Goal: Transaction & Acquisition: Purchase product/service

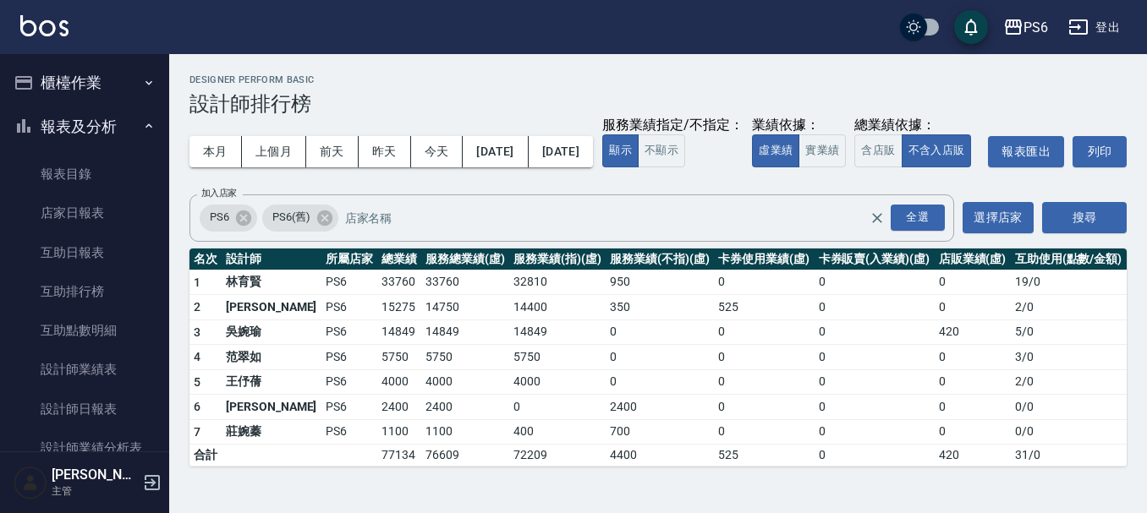
scroll to position [8, 0]
click at [785, 142] on div "本月 上個月 [DATE] [DATE] [DATE] [DATE] [DATE] 服務業績指定/不指定： 顯示 不顯示 業績依據： 虛業績 實業績 總業績依…" at bounding box center [657, 152] width 937 height 72
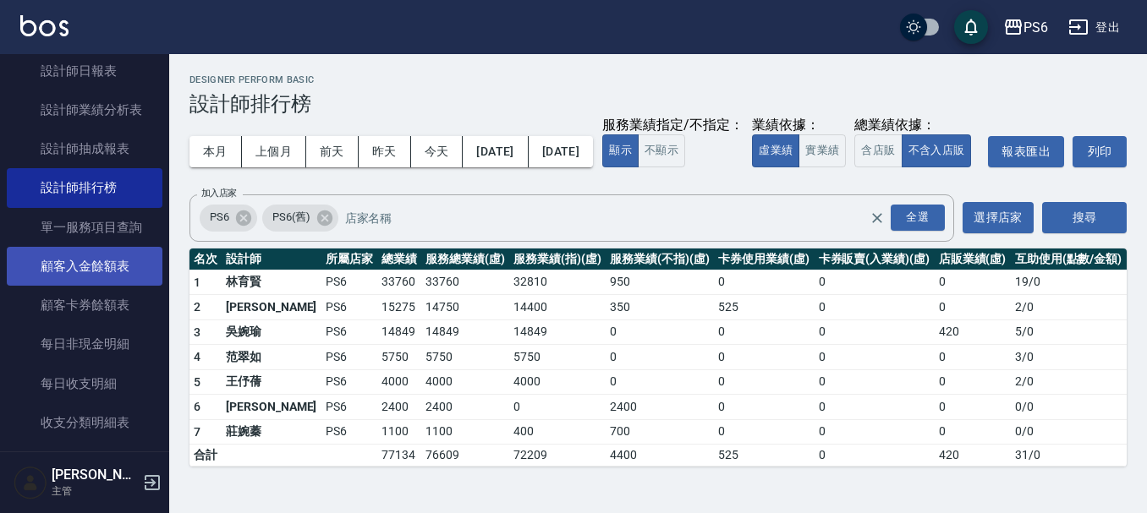
scroll to position [0, 0]
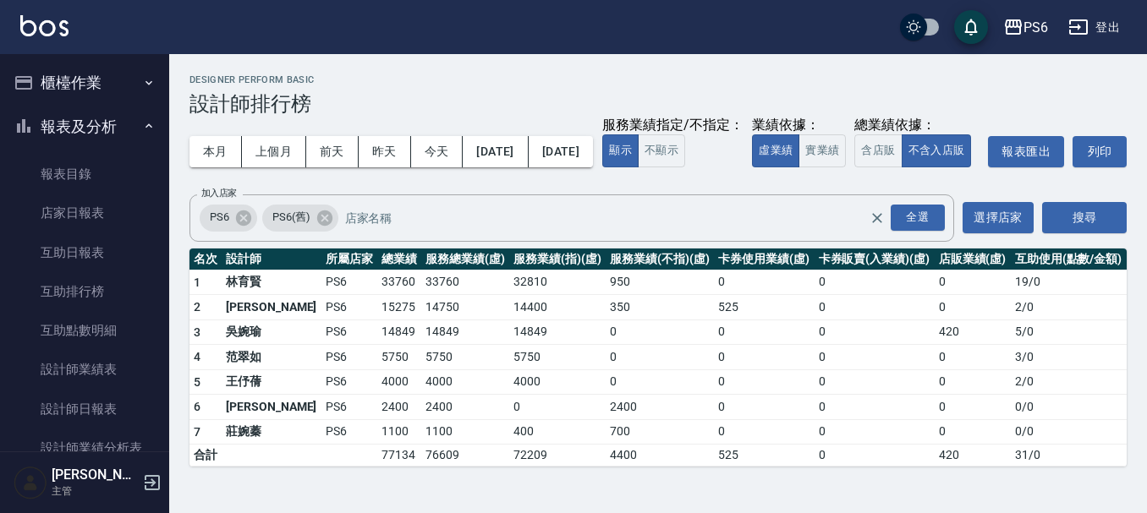
click at [89, 83] on button "櫃檯作業" at bounding box center [85, 83] width 156 height 44
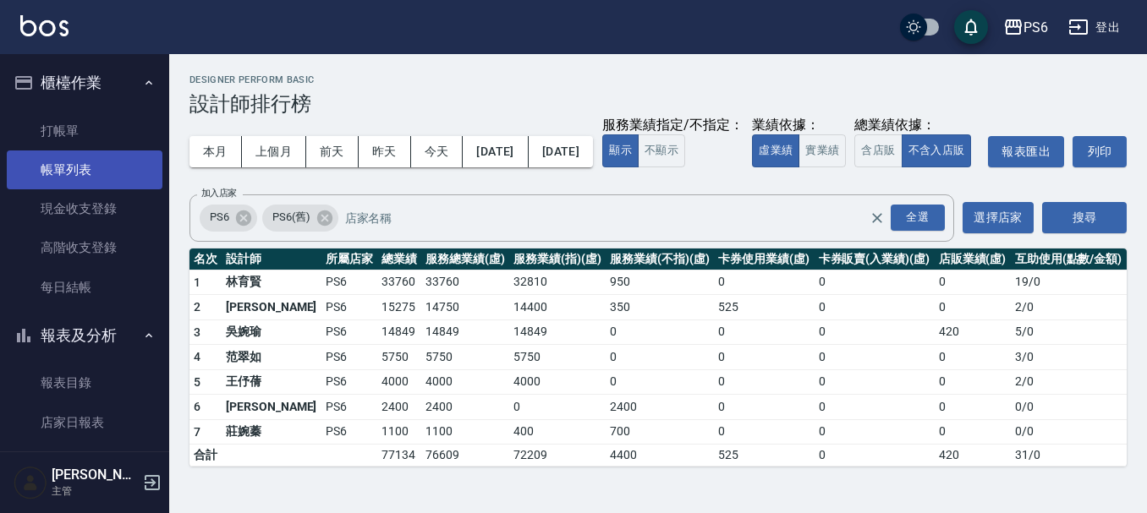
click at [74, 158] on link "帳單列表" at bounding box center [85, 170] width 156 height 39
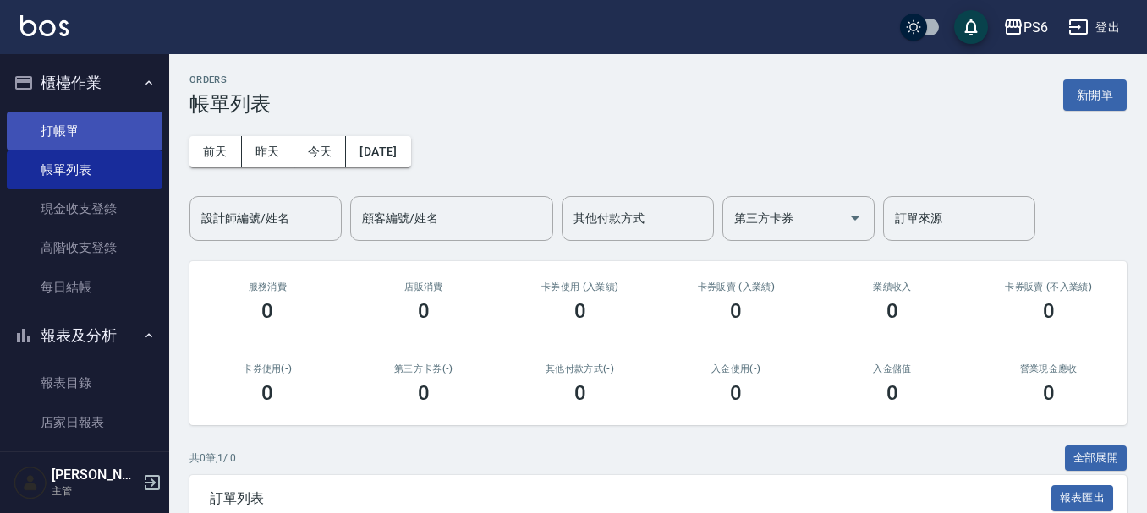
click at [86, 124] on link "打帳單" at bounding box center [85, 131] width 156 height 39
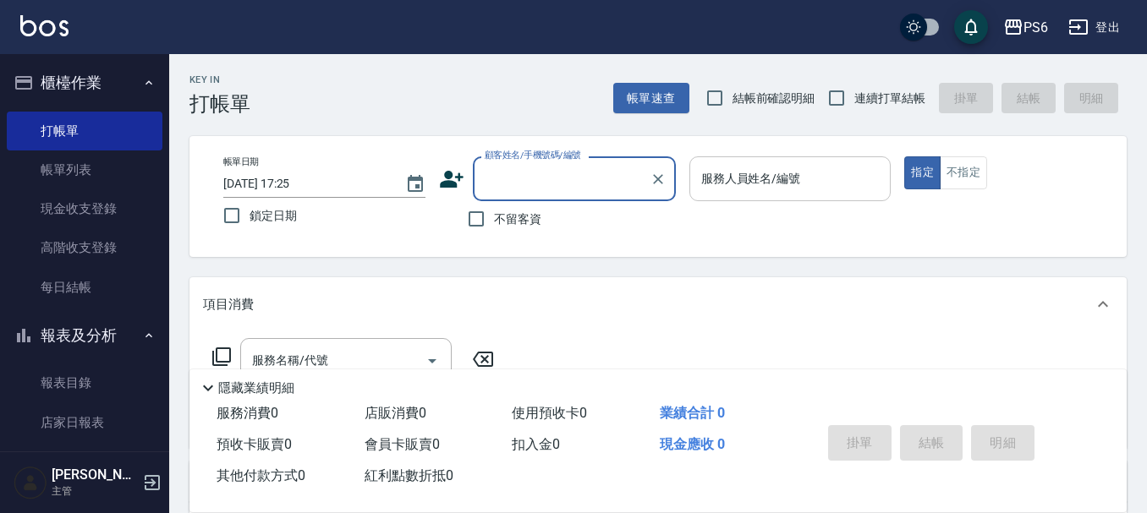
click at [806, 193] on input "服務人員姓名/編號" at bounding box center [790, 179] width 187 height 30
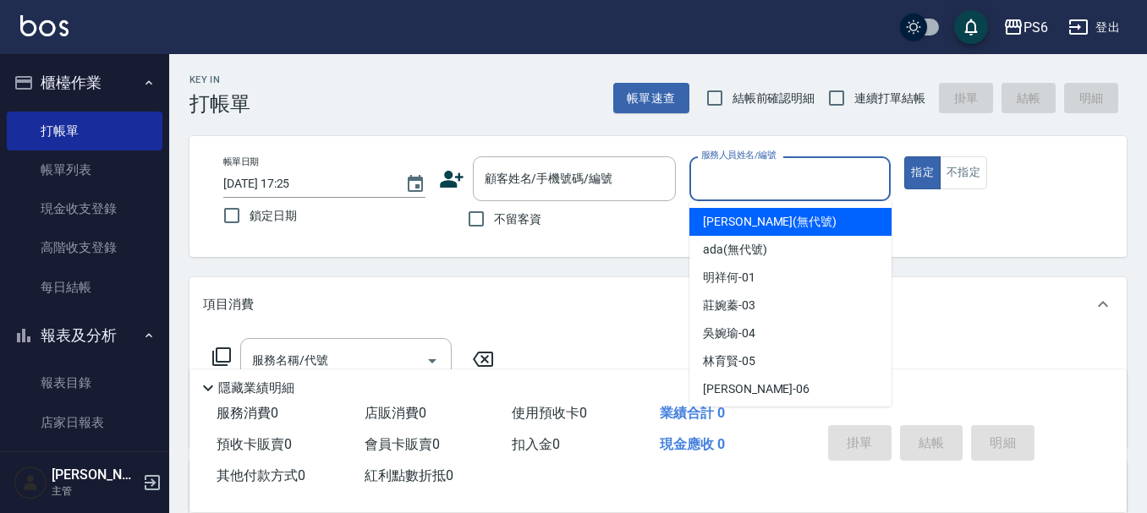
click at [858, 98] on span "連續打單結帳" at bounding box center [889, 99] width 71 height 18
click at [854, 98] on input "連續打單結帳" at bounding box center [837, 98] width 36 height 36
checkbox input "true"
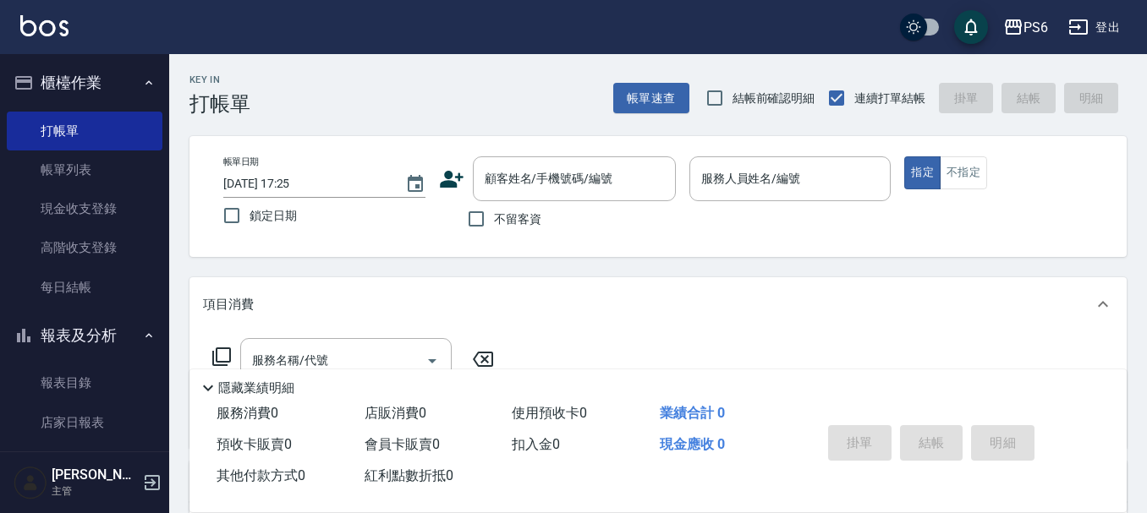
click at [497, 223] on span "不留客資" at bounding box center [517, 220] width 47 height 18
click at [494, 223] on input "不留客資" at bounding box center [476, 219] width 36 height 36
click at [497, 223] on span "不留客資" at bounding box center [517, 220] width 47 height 18
click at [494, 223] on input "不留客資" at bounding box center [476, 219] width 36 height 36
click at [480, 225] on input "不留客資" at bounding box center [476, 219] width 36 height 36
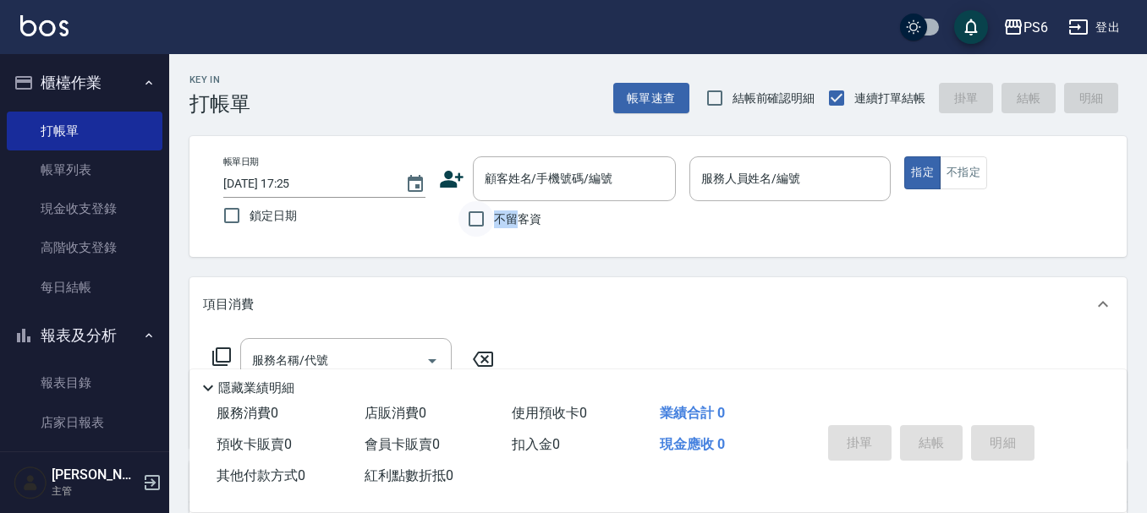
checkbox input "true"
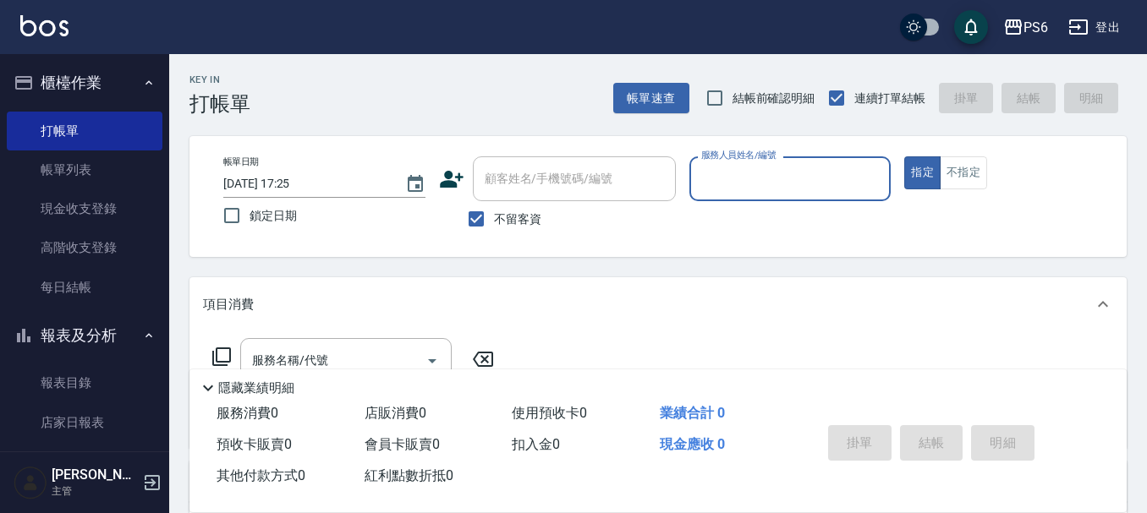
click at [689, 182] on div "服務人員姓名/編號" at bounding box center [790, 178] width 202 height 45
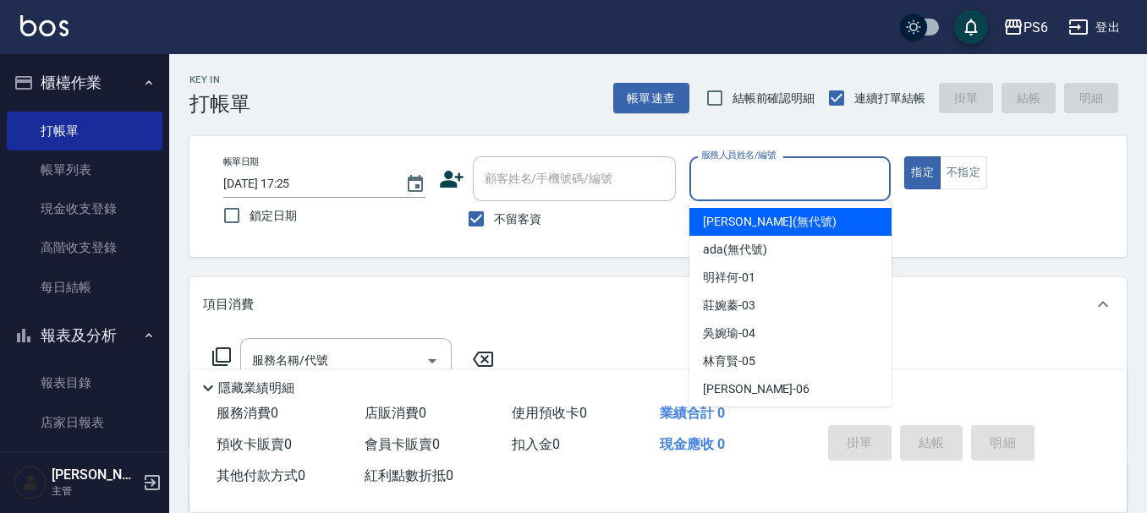
click at [711, 183] on input "服務人員姓名/編號" at bounding box center [790, 179] width 187 height 30
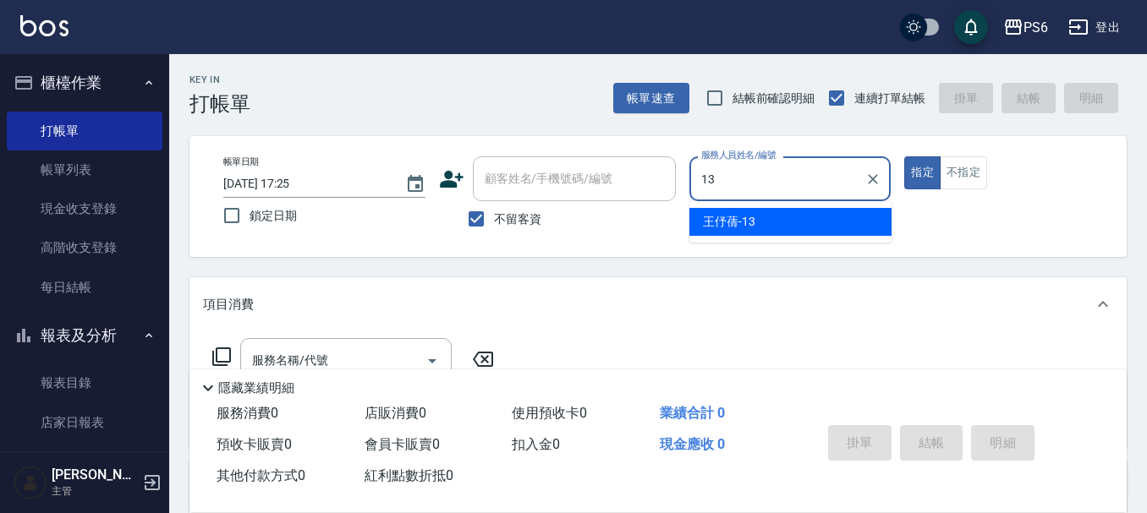
click at [837, 217] on div "[PERSON_NAME]-13" at bounding box center [790, 222] width 202 height 28
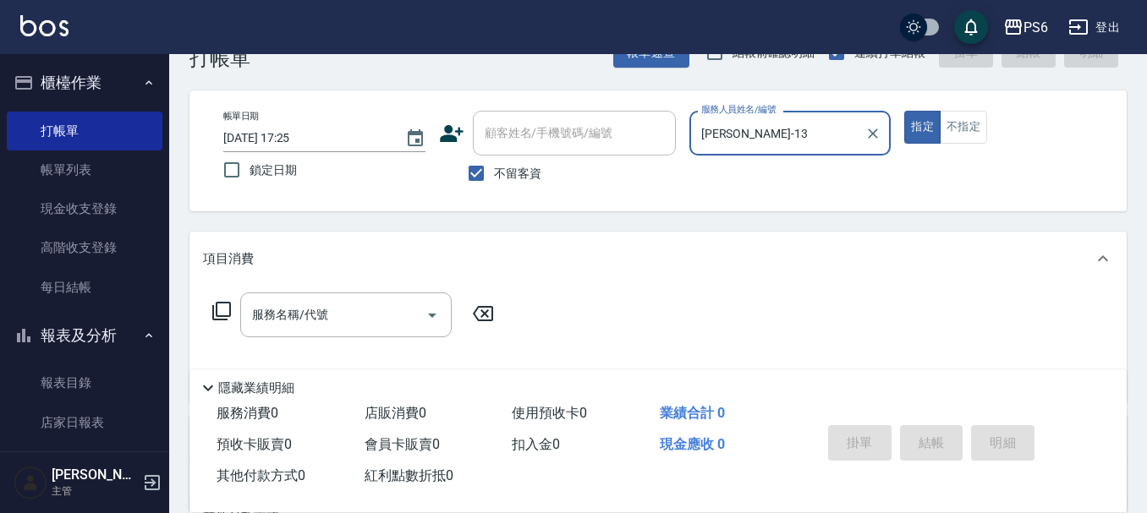
scroll to position [85, 0]
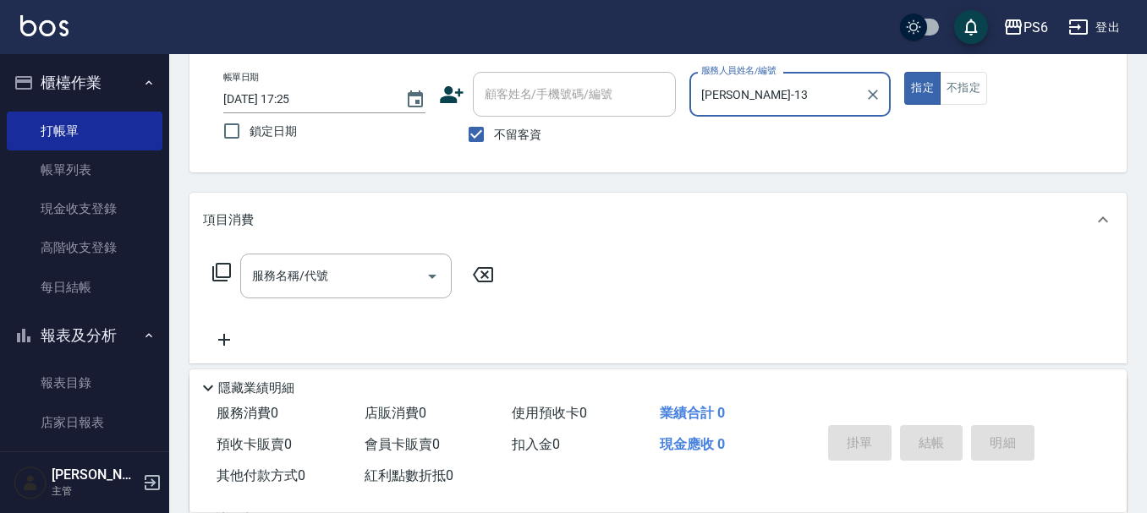
type input "[PERSON_NAME]-13"
drag, startPoint x: 215, startPoint y: 261, endPoint x: 215, endPoint y: 274, distance: 12.7
click at [215, 262] on div "服務名稱/代號 服務名稱/代號" at bounding box center [353, 276] width 301 height 45
click at [215, 274] on icon at bounding box center [221, 272] width 20 height 20
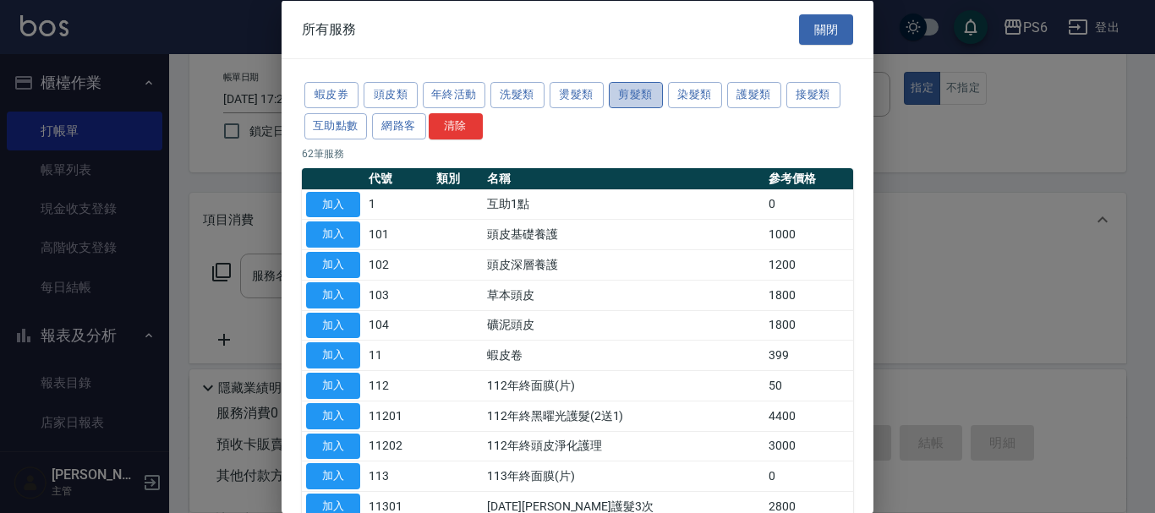
click at [636, 102] on button "剪髮類" at bounding box center [636, 95] width 54 height 26
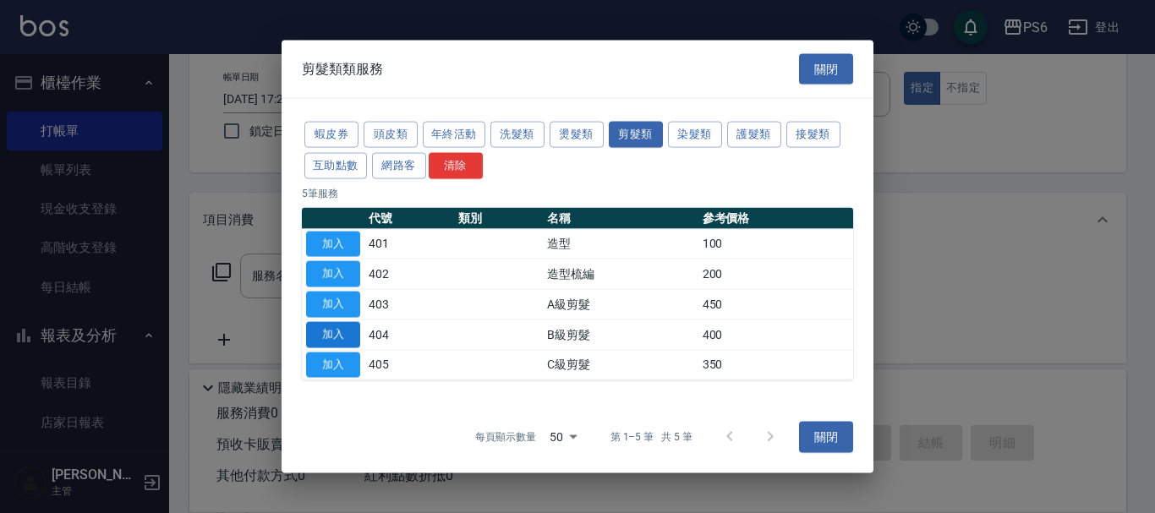
click at [320, 332] on button "加入" at bounding box center [333, 334] width 54 height 26
type input "B級剪髮(404)"
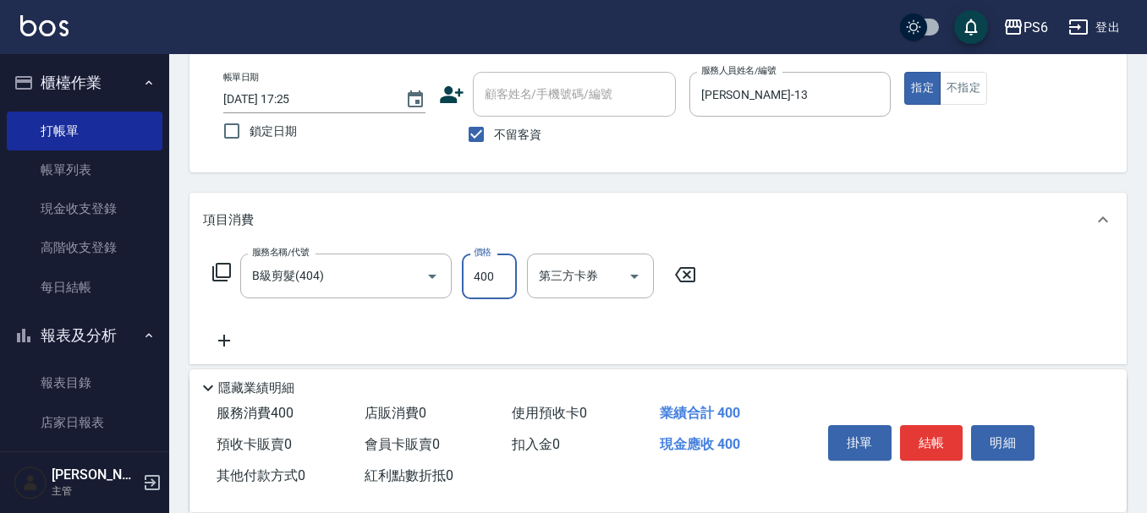
click at [500, 283] on input "400" at bounding box center [489, 277] width 55 height 46
type input "300"
click at [818, 306] on div "服務名稱/代號 B級剪髮(404) 服務名稱/代號 價格 300 價格 第三方卡券 第三方卡券" at bounding box center [657, 306] width 937 height 118
click at [924, 440] on button "結帳" at bounding box center [931, 443] width 63 height 36
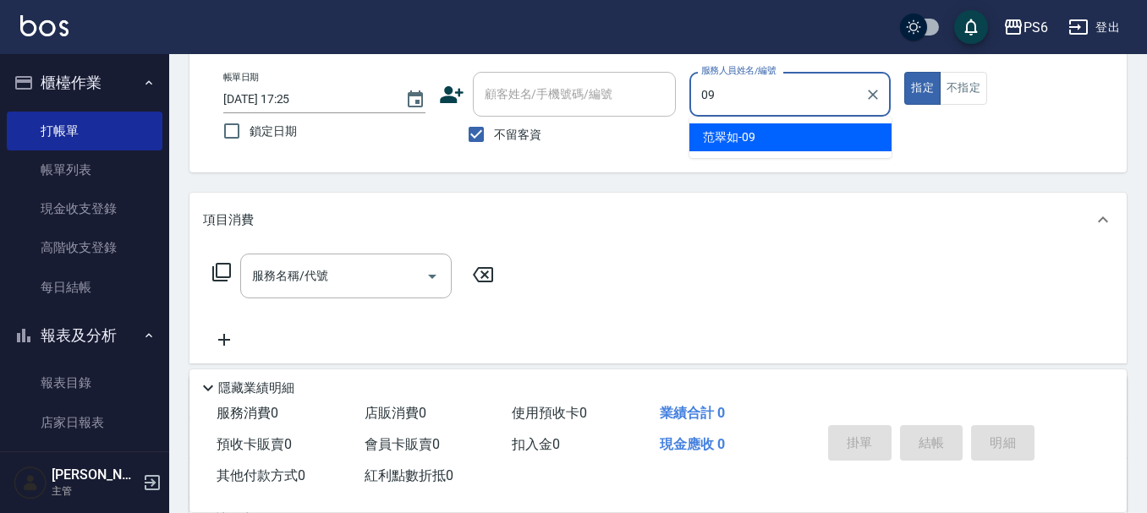
click at [799, 142] on div "[PERSON_NAME]-09" at bounding box center [790, 137] width 202 height 28
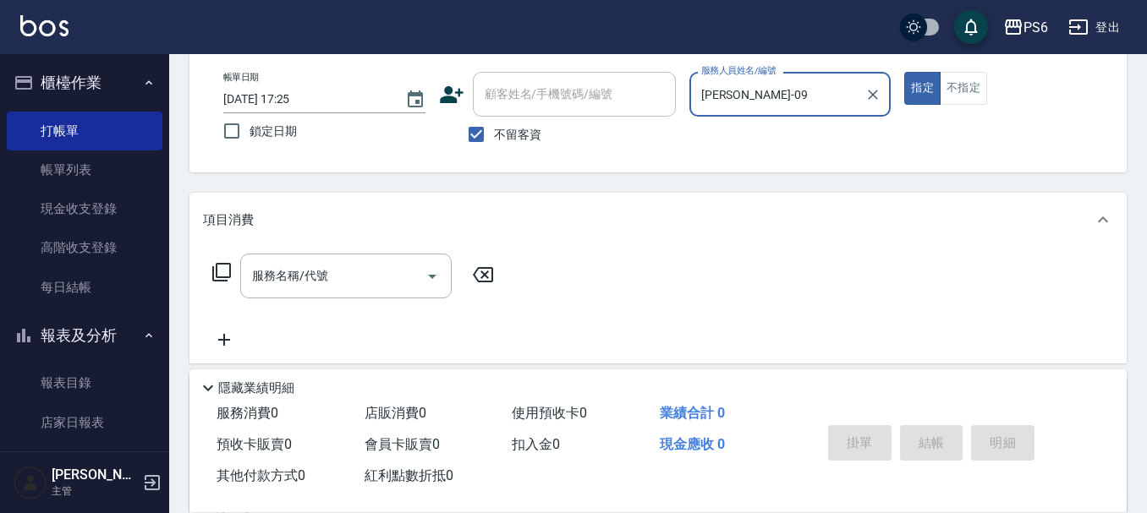
type input "[PERSON_NAME]-09"
click at [225, 272] on icon at bounding box center [221, 272] width 20 height 20
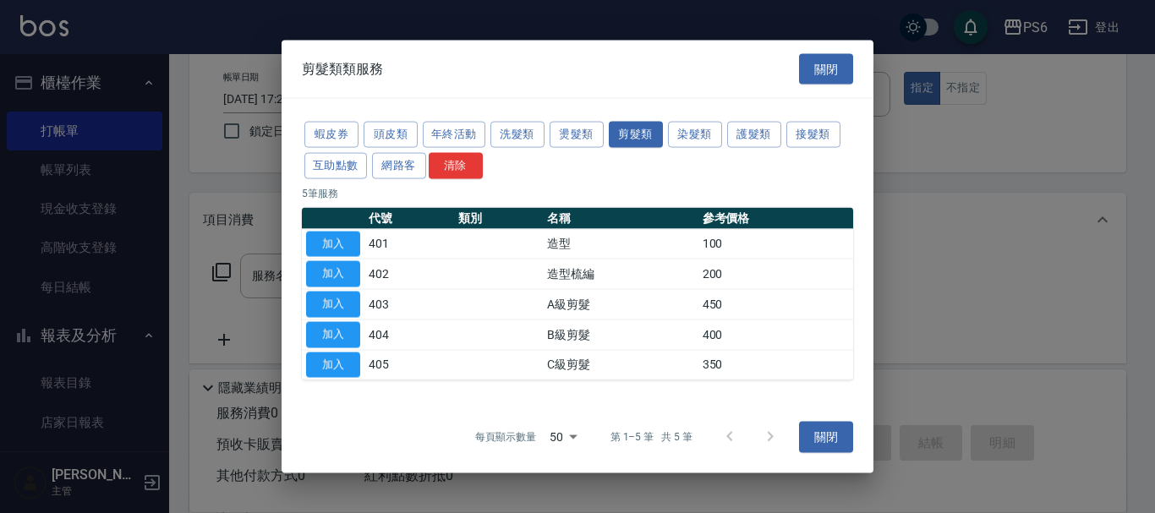
click at [339, 314] on button "加入" at bounding box center [333, 305] width 54 height 26
type input "A級剪髮(403)"
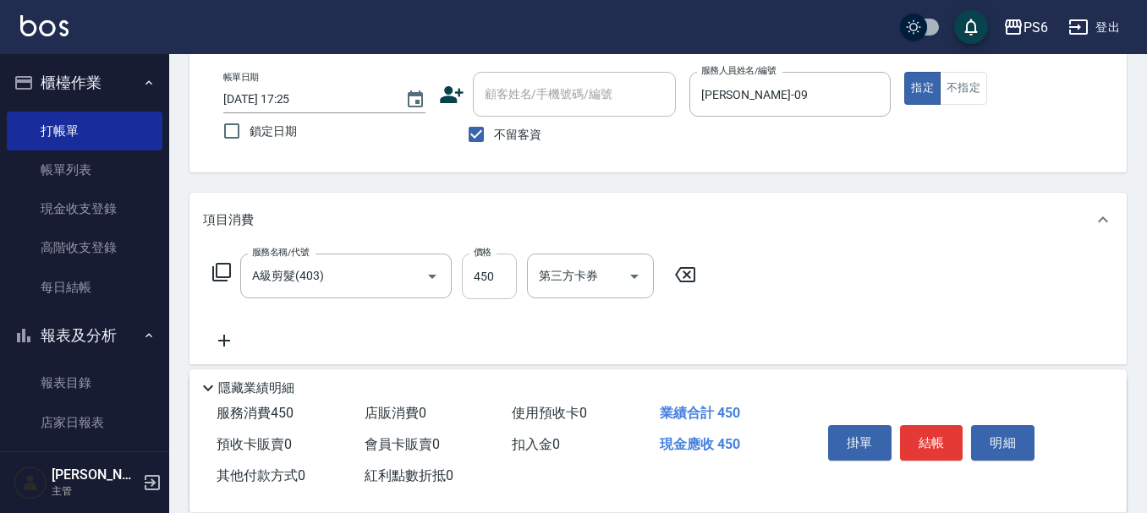
click at [496, 282] on input "450" at bounding box center [489, 277] width 55 height 46
type input "750"
click at [929, 433] on button "結帳" at bounding box center [931, 443] width 63 height 36
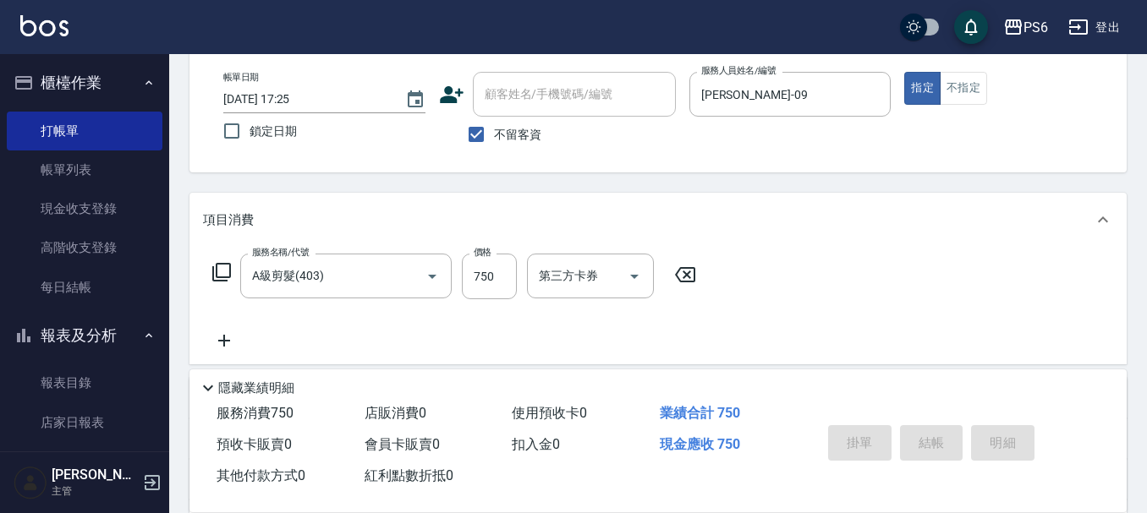
type input "[DATE] 17:28"
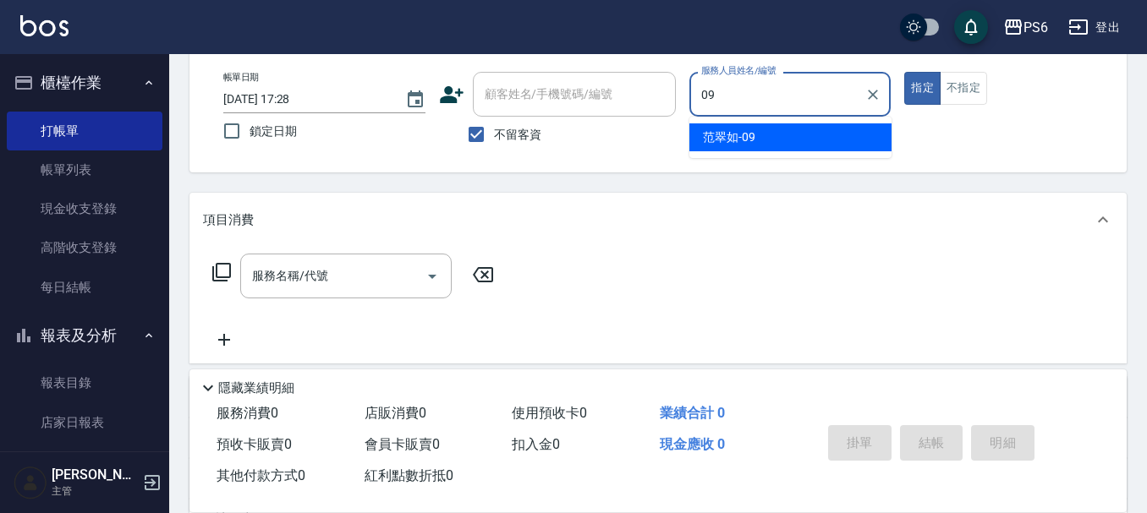
click at [782, 148] on div "[PERSON_NAME]-09" at bounding box center [790, 137] width 202 height 28
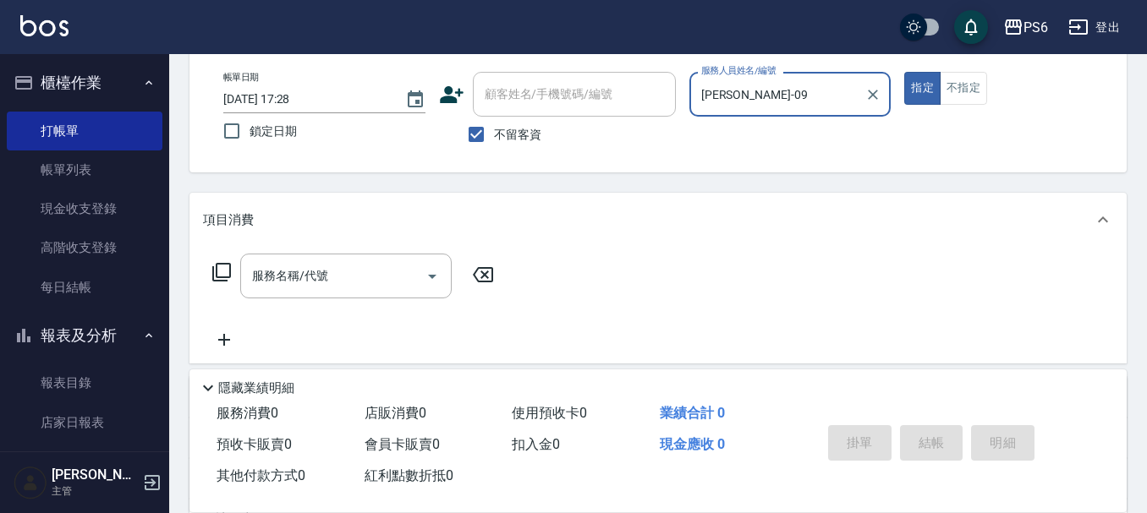
type input "[PERSON_NAME]-09"
click at [214, 268] on icon at bounding box center [221, 272] width 19 height 19
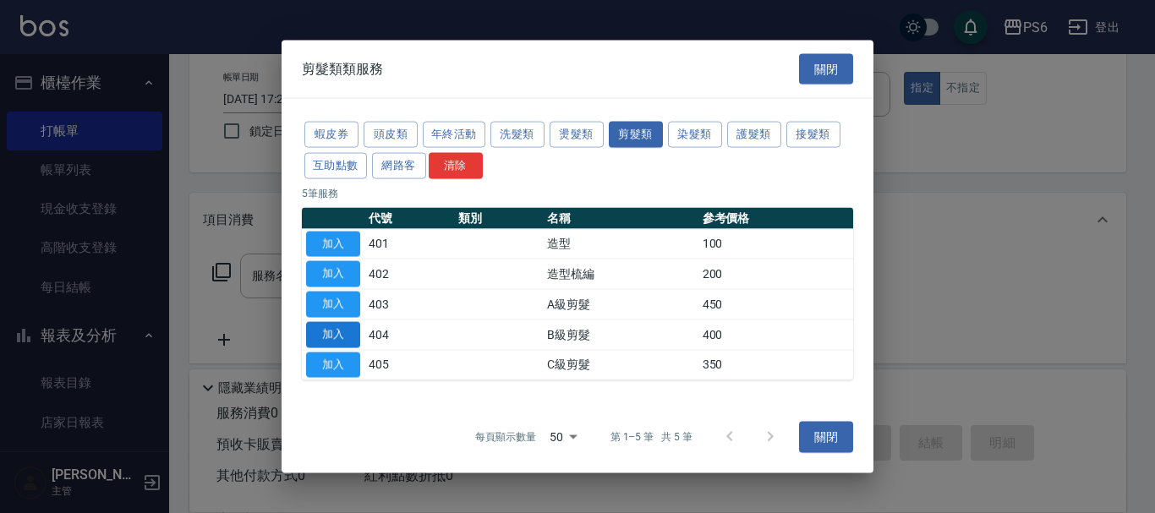
click at [322, 337] on button "加入" at bounding box center [333, 334] width 54 height 26
type input "B級剪髮(404)"
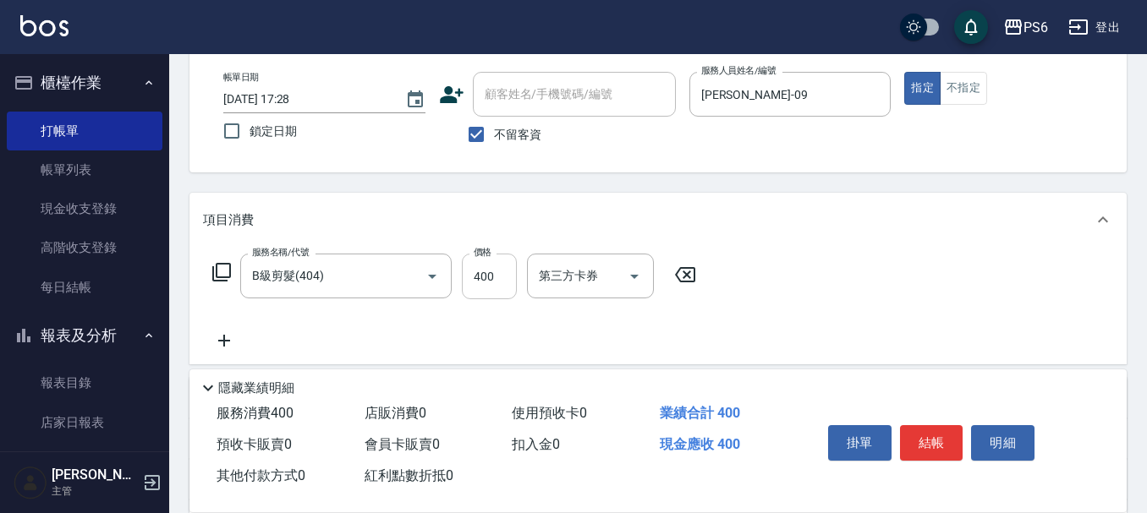
click at [490, 278] on input "400" at bounding box center [489, 277] width 55 height 46
type input "300"
click at [926, 447] on button "結帳" at bounding box center [931, 443] width 63 height 36
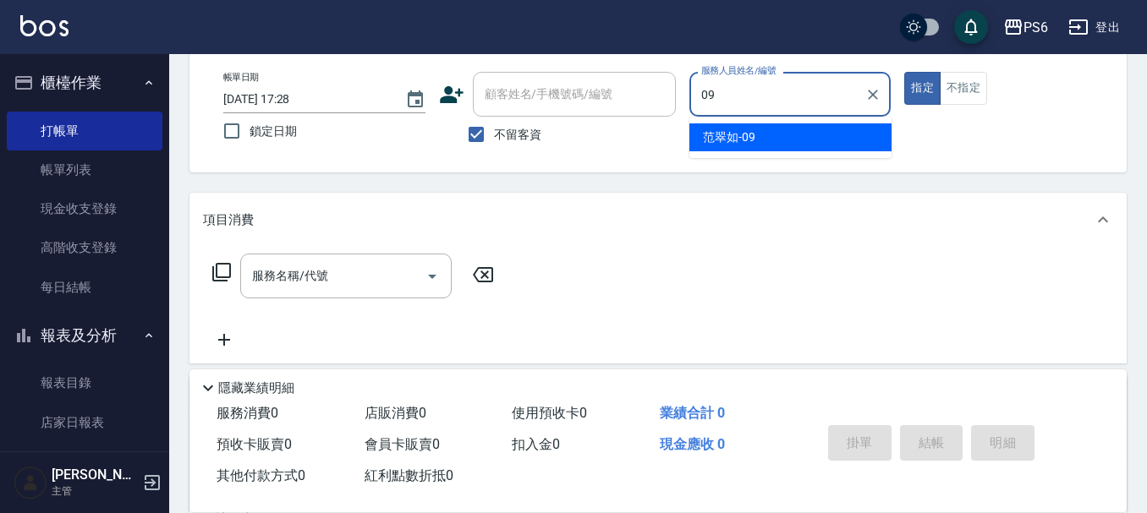
click at [832, 133] on div "[PERSON_NAME]-09" at bounding box center [790, 137] width 202 height 28
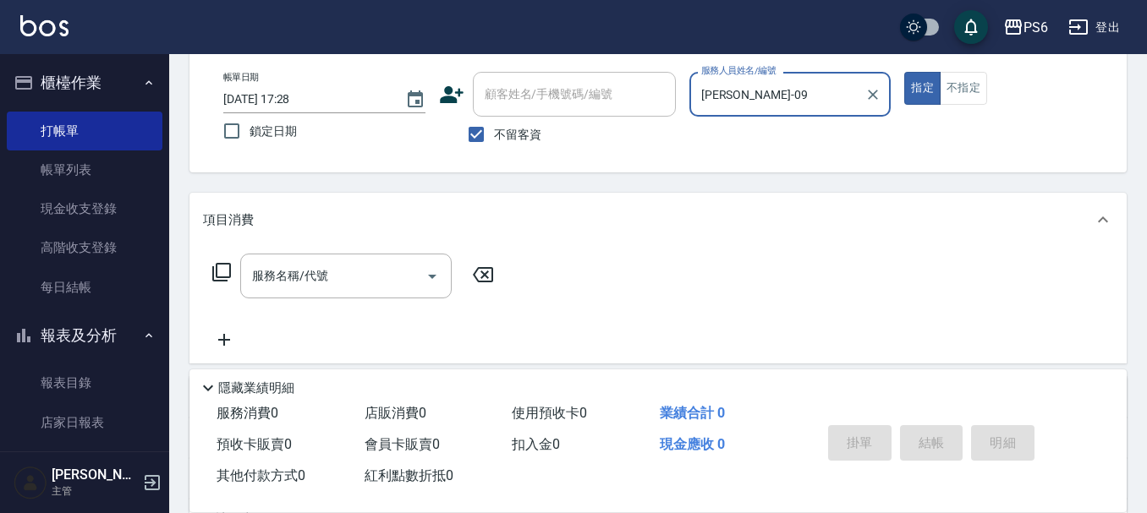
type input "[PERSON_NAME]-09"
click at [228, 276] on icon at bounding box center [221, 272] width 20 height 20
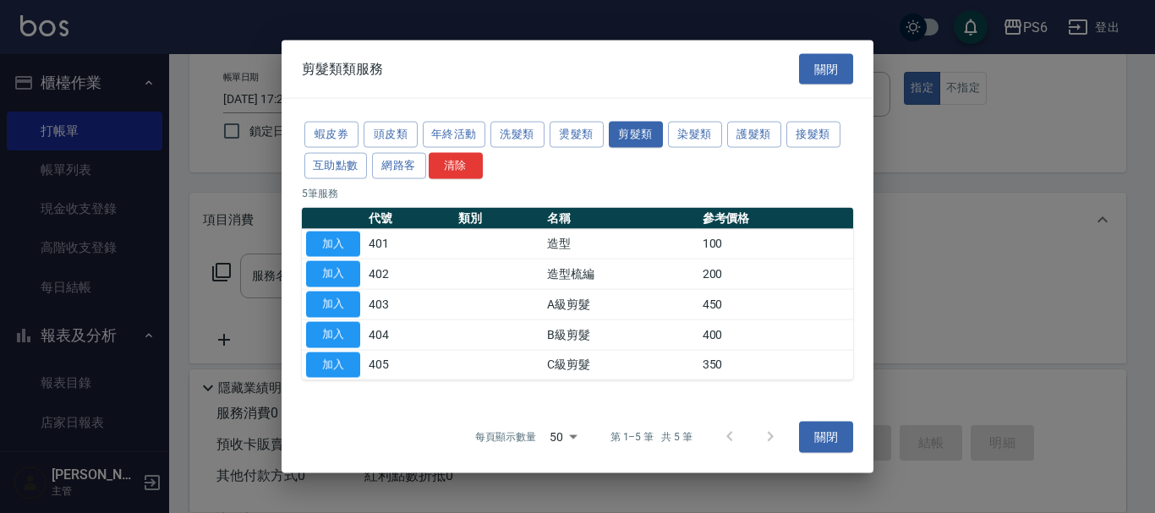
click at [342, 312] on button "加入" at bounding box center [333, 305] width 54 height 26
type input "A級剪髮(403)"
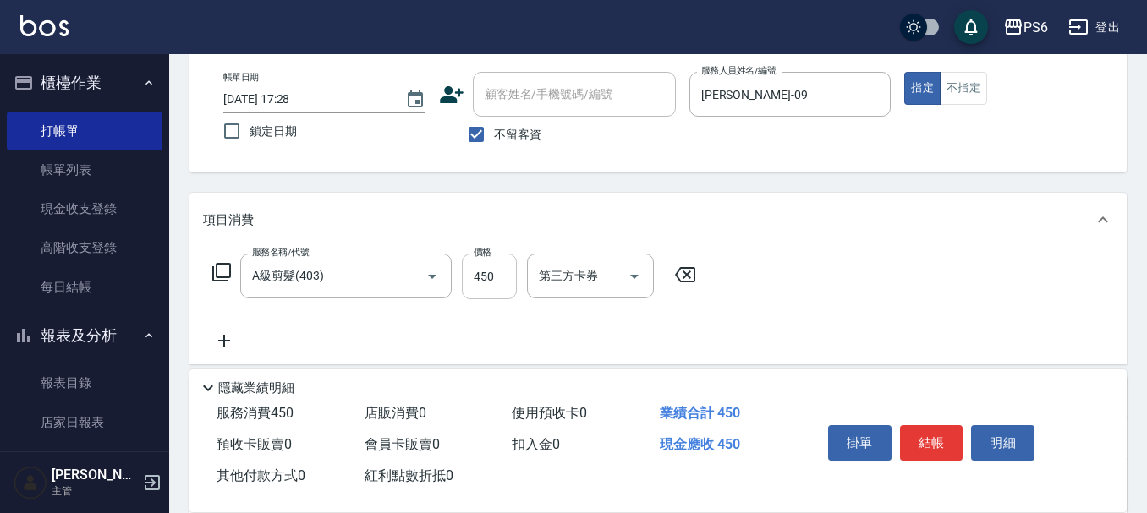
click at [493, 283] on input "450" at bounding box center [489, 277] width 55 height 46
type input "650"
click at [914, 437] on button "結帳" at bounding box center [931, 443] width 63 height 36
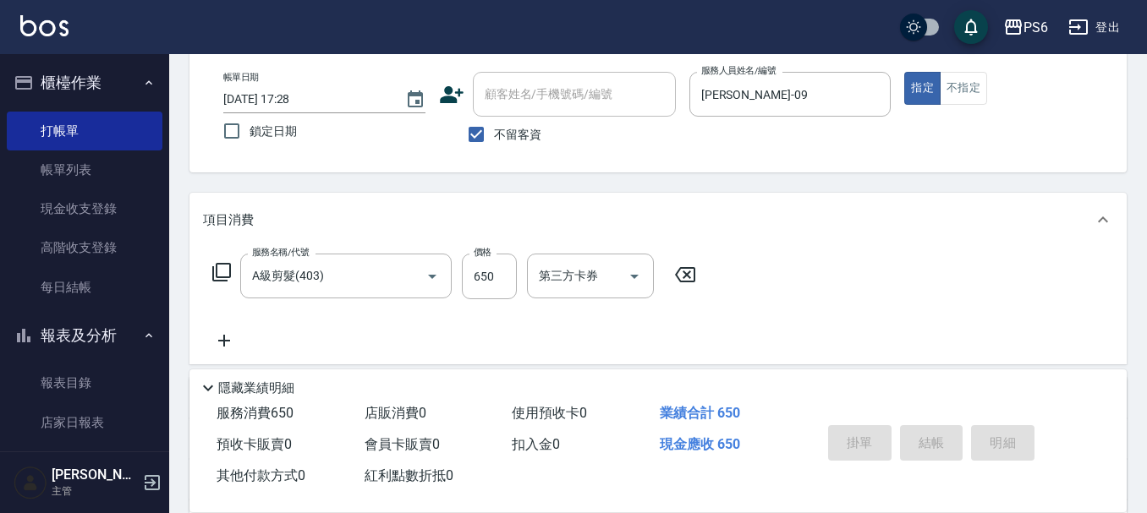
type input "[DATE] 17:29"
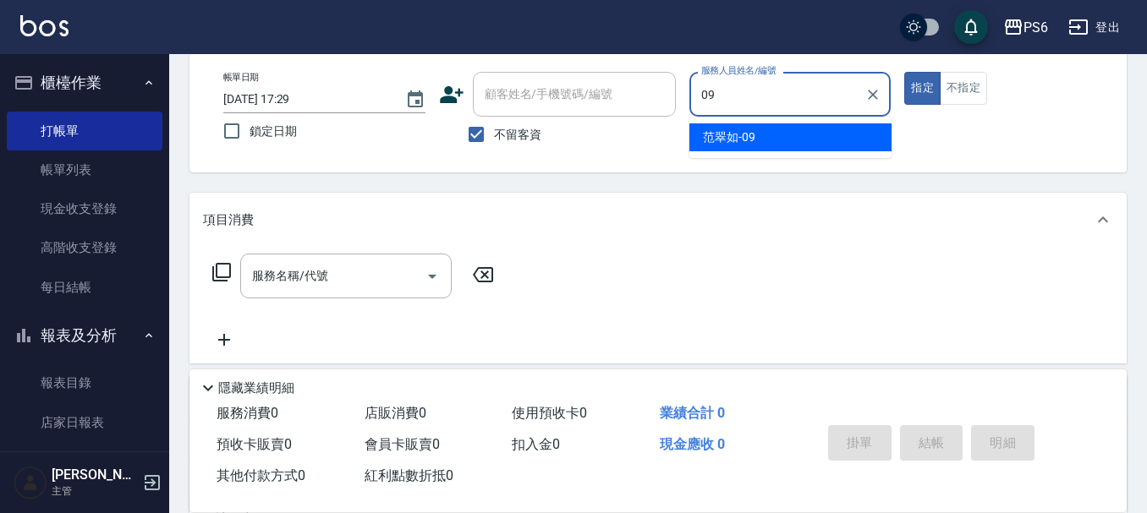
click at [806, 145] on div "[PERSON_NAME]-09" at bounding box center [790, 137] width 202 height 28
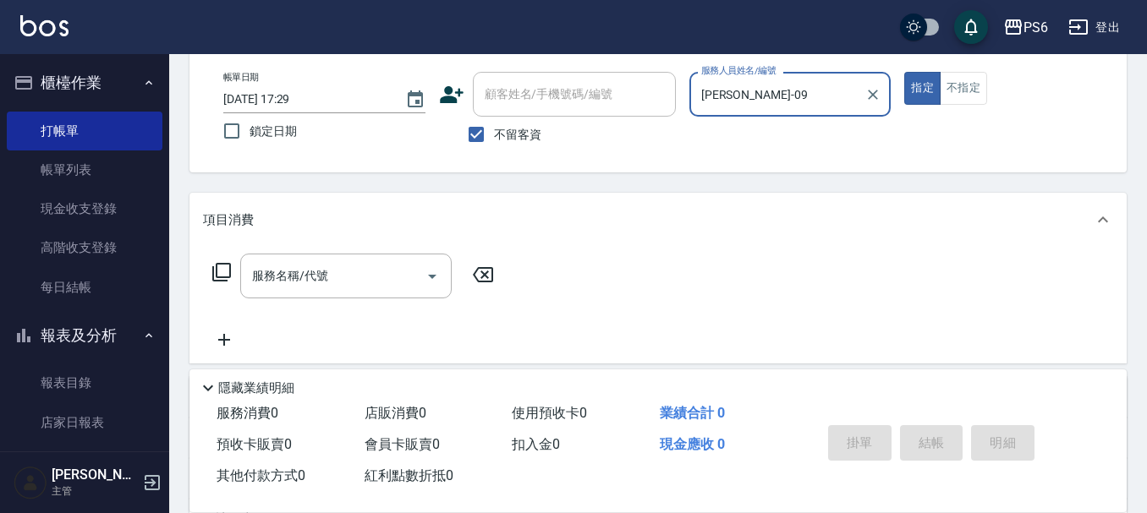
type input "[PERSON_NAME]-09"
click at [222, 272] on icon at bounding box center [221, 272] width 20 height 20
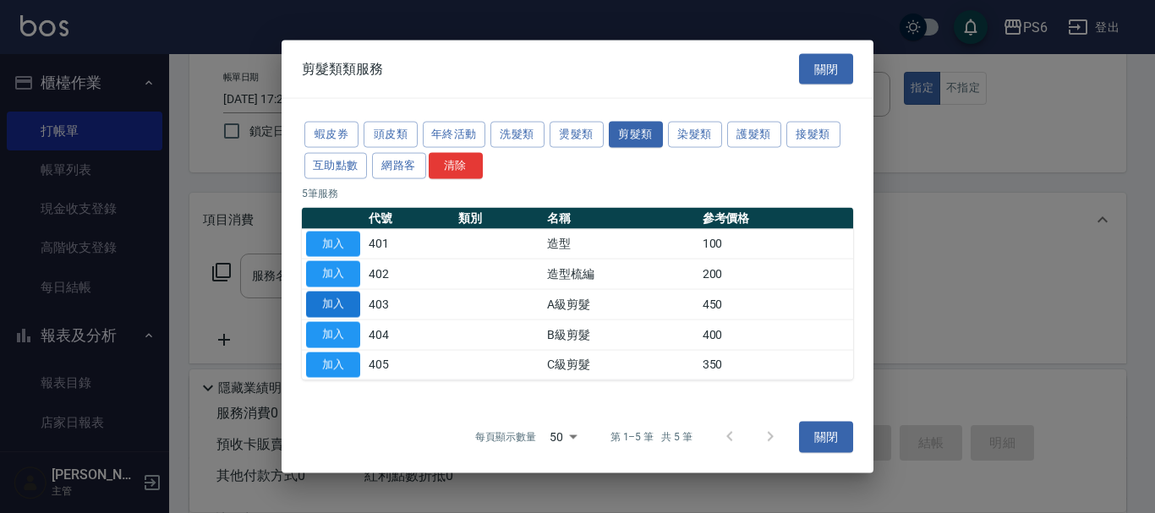
click at [332, 304] on button "加入" at bounding box center [333, 305] width 54 height 26
type input "A級剪髮(403)"
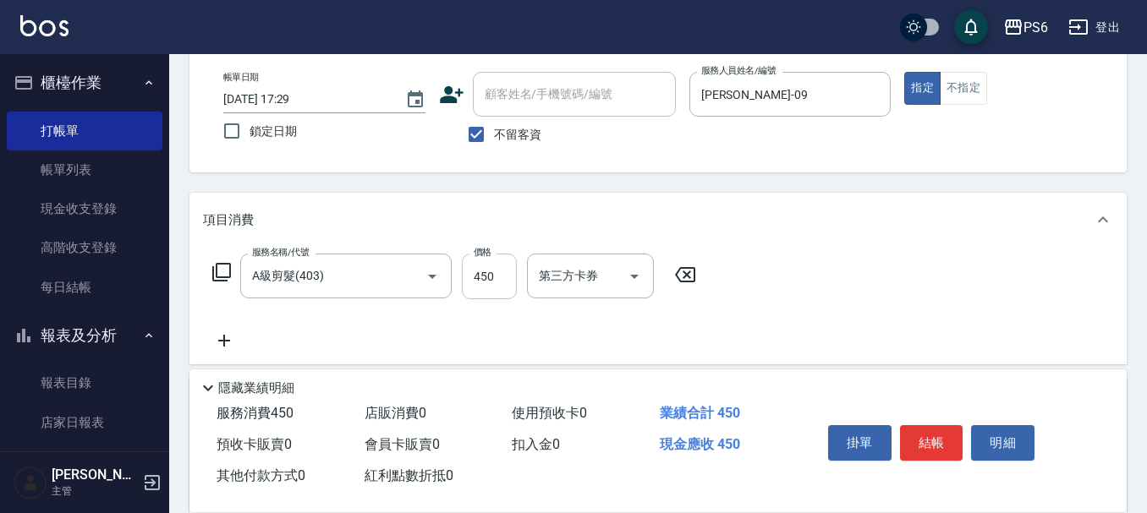
click at [491, 276] on input "450" at bounding box center [489, 277] width 55 height 46
click at [457, 310] on div "服務名稱/代號 A級剪髮(403) 服務名稱/代號 價格 450 價格 第三方卡券 第三方卡券" at bounding box center [454, 302] width 503 height 97
click at [947, 431] on button "結帳" at bounding box center [931, 443] width 63 height 36
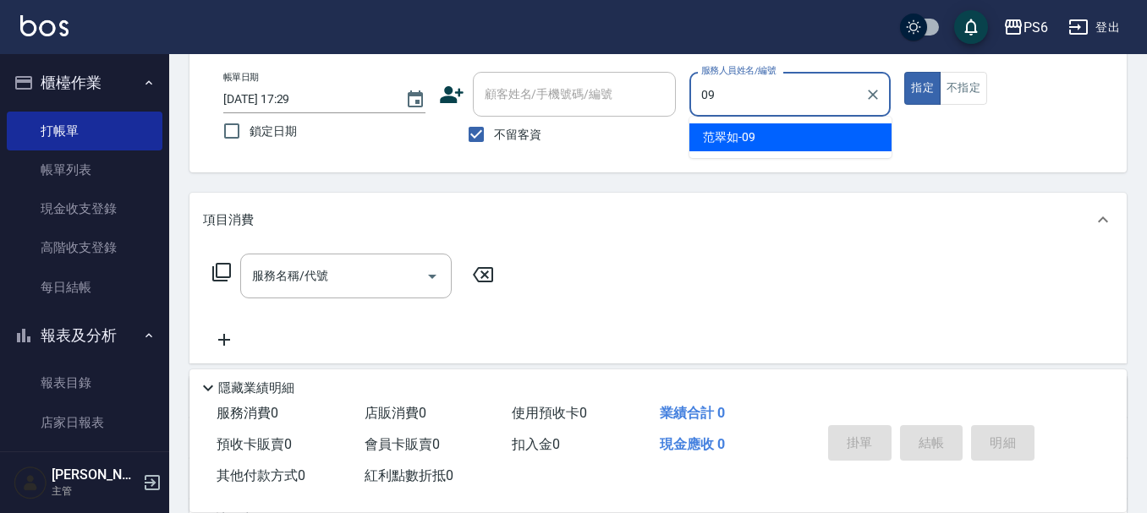
click at [749, 138] on span "[PERSON_NAME]-09" at bounding box center [729, 138] width 52 height 18
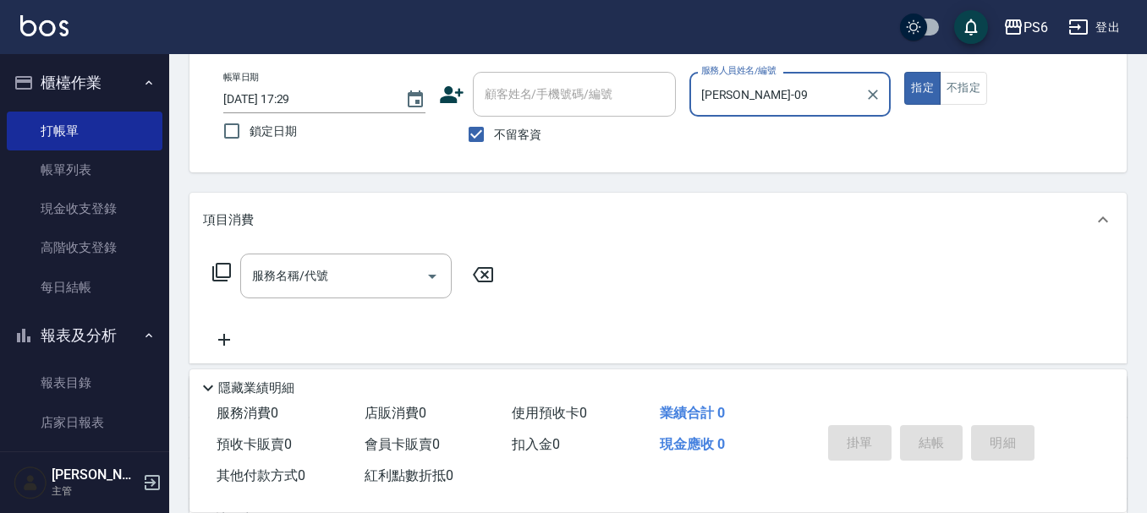
type input "[PERSON_NAME]-09"
click at [222, 275] on icon at bounding box center [221, 272] width 20 height 20
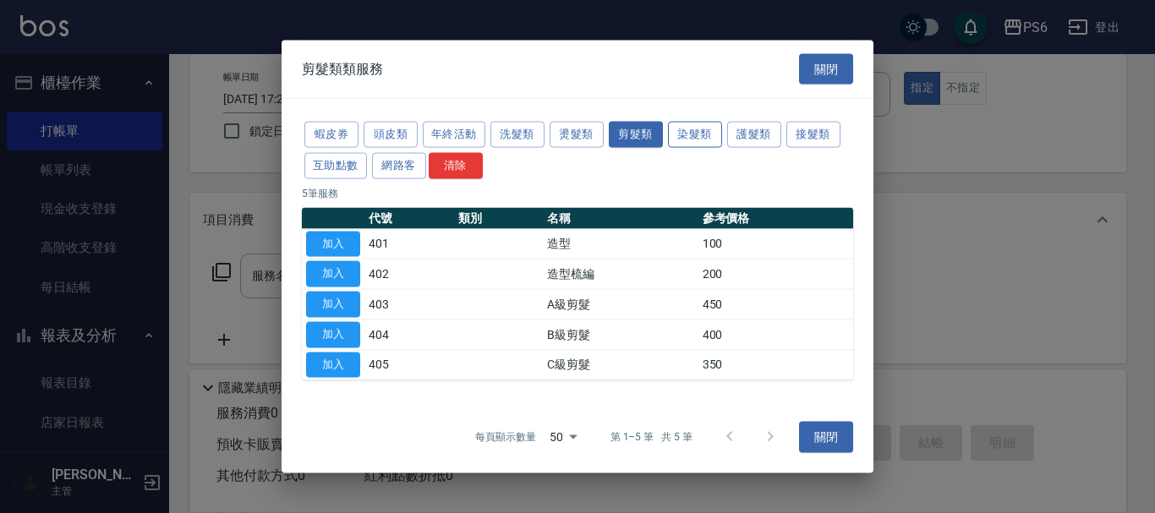
click at [703, 138] on button "染髮類" at bounding box center [695, 135] width 54 height 26
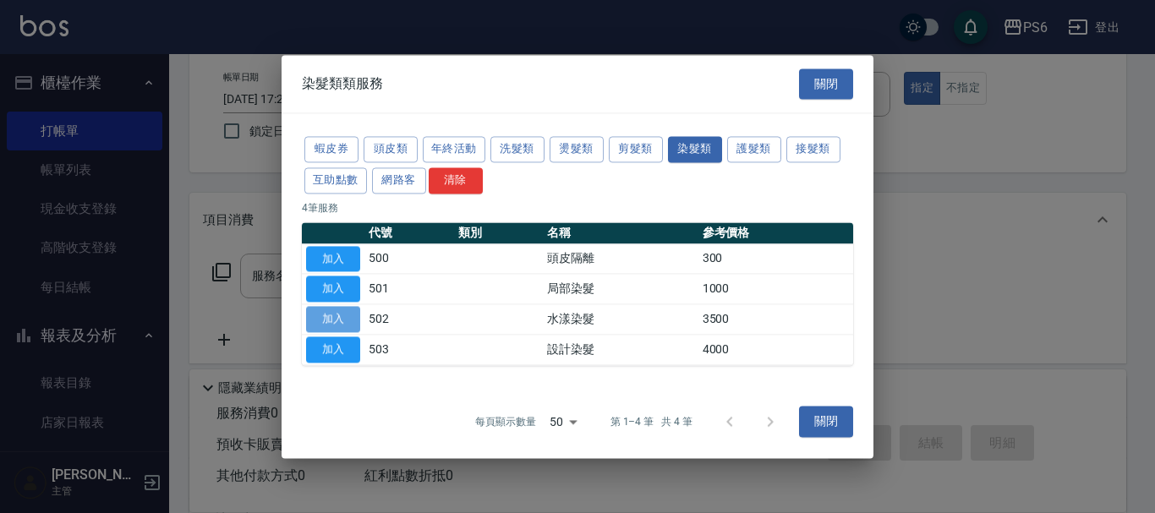
click at [333, 310] on button "加入" at bounding box center [333, 319] width 54 height 26
type input "水漾染髮(502)"
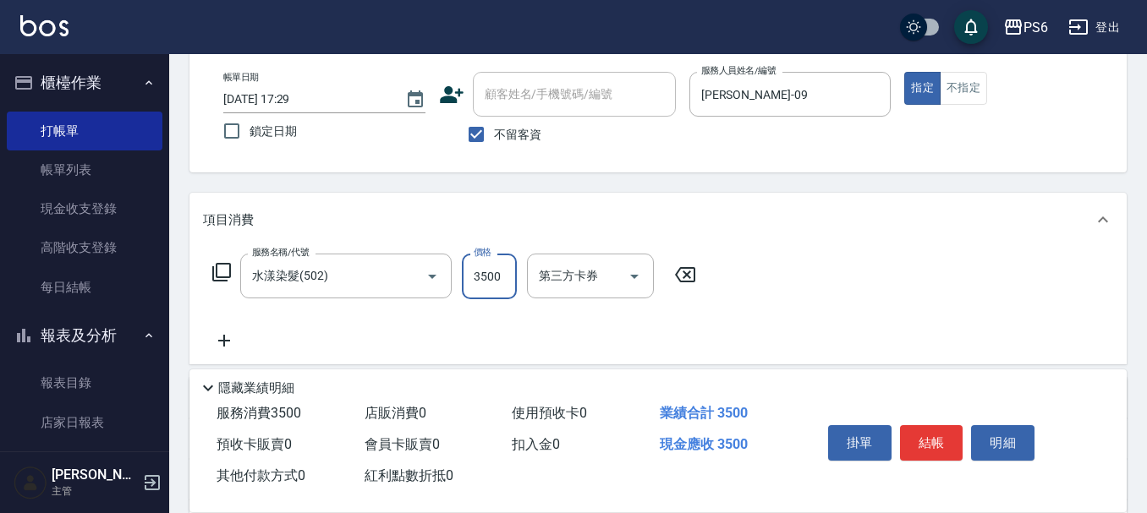
click at [489, 278] on input "3500" at bounding box center [489, 277] width 55 height 46
type input "2050"
click at [928, 425] on button "結帳" at bounding box center [931, 443] width 63 height 36
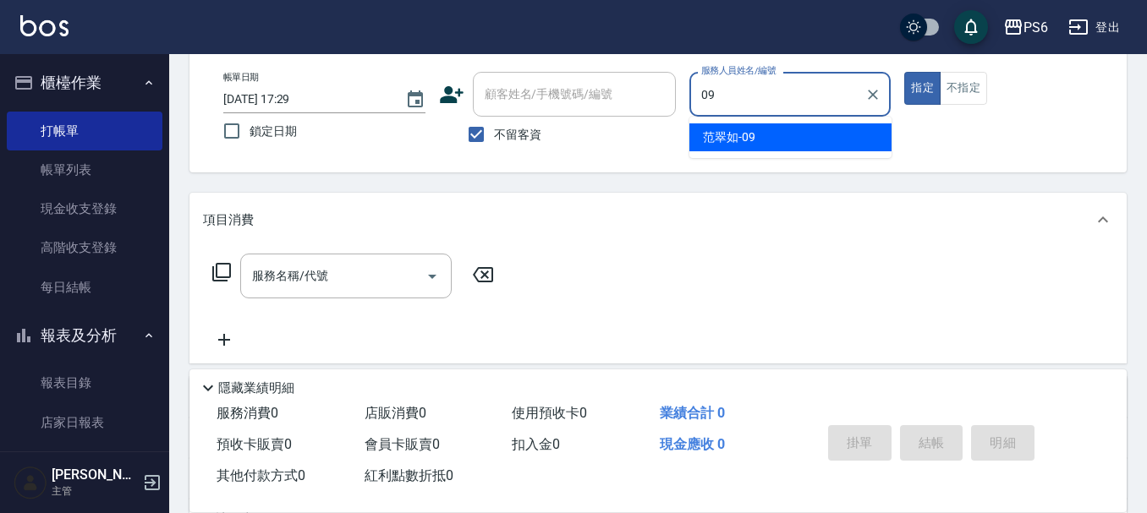
click at [784, 134] on div "[PERSON_NAME]-09" at bounding box center [790, 137] width 202 height 28
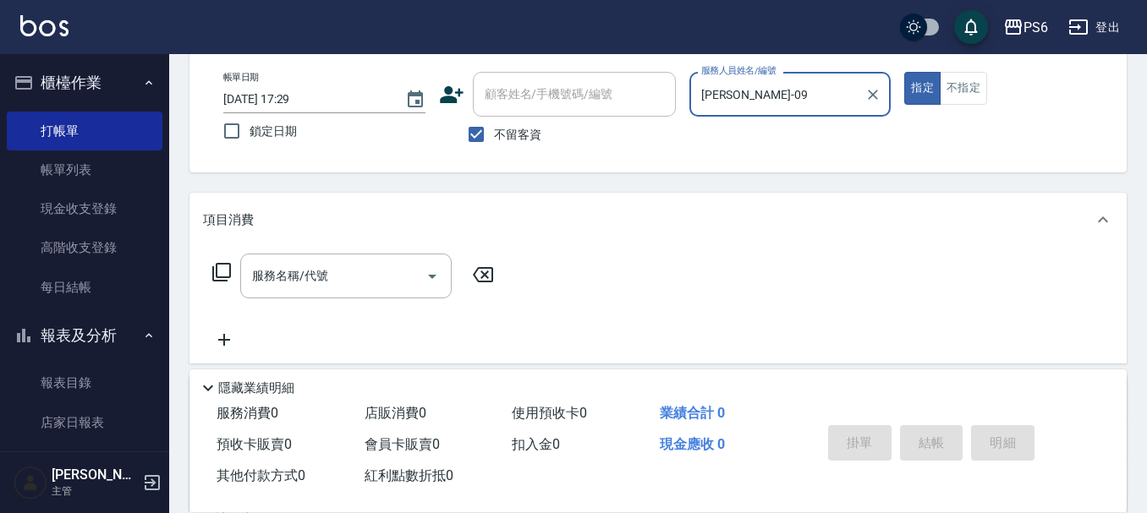
type input "[PERSON_NAME]-09"
click at [222, 274] on icon at bounding box center [221, 272] width 20 height 20
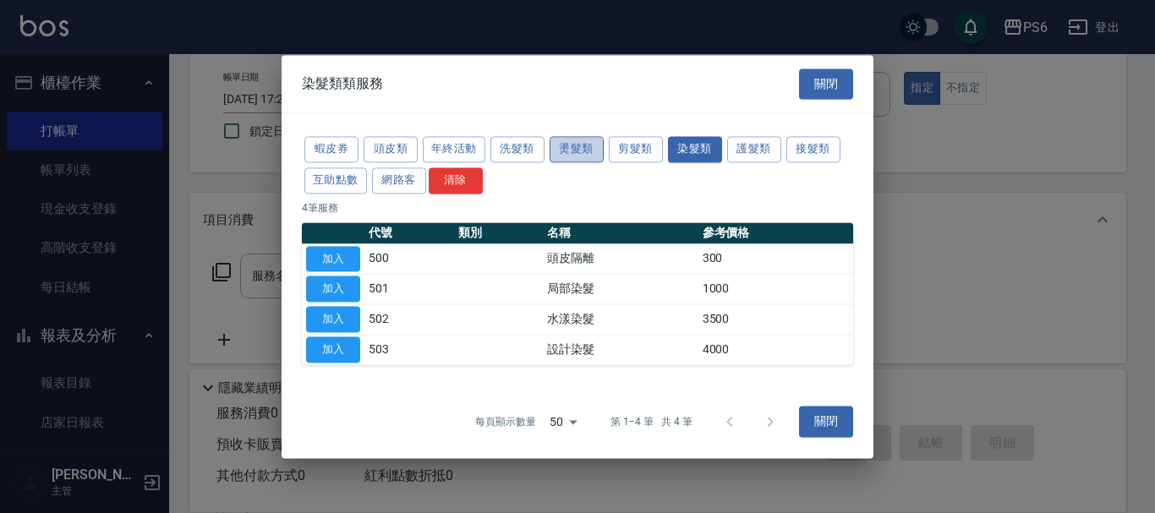
click at [583, 159] on button "燙髮類" at bounding box center [577, 149] width 54 height 26
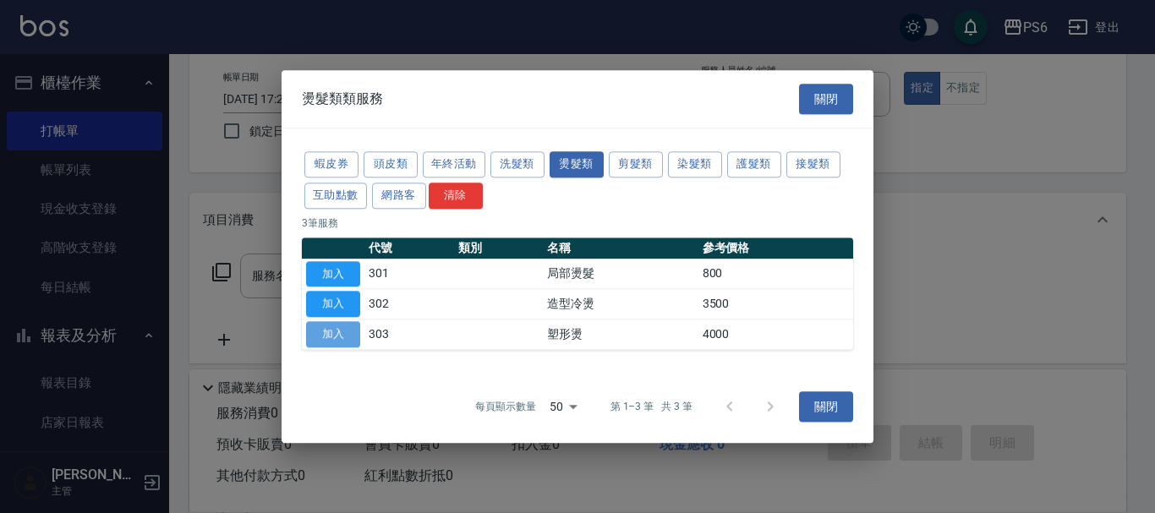
click at [354, 332] on button "加入" at bounding box center [333, 334] width 54 height 26
type input "塑形燙(303)"
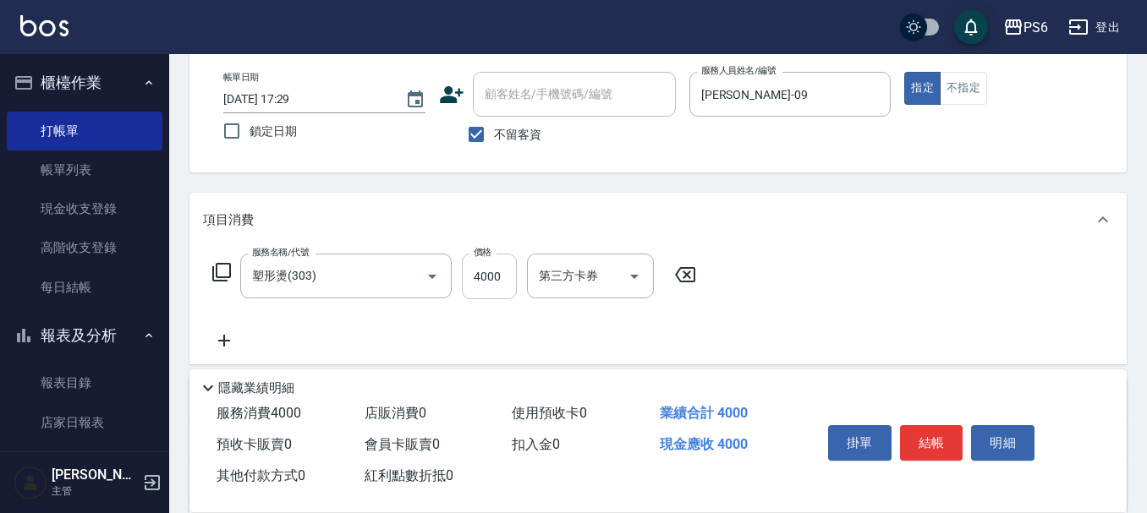
click at [499, 286] on input "4000" at bounding box center [489, 277] width 55 height 46
type input "4800"
click at [236, 340] on icon at bounding box center [224, 341] width 42 height 20
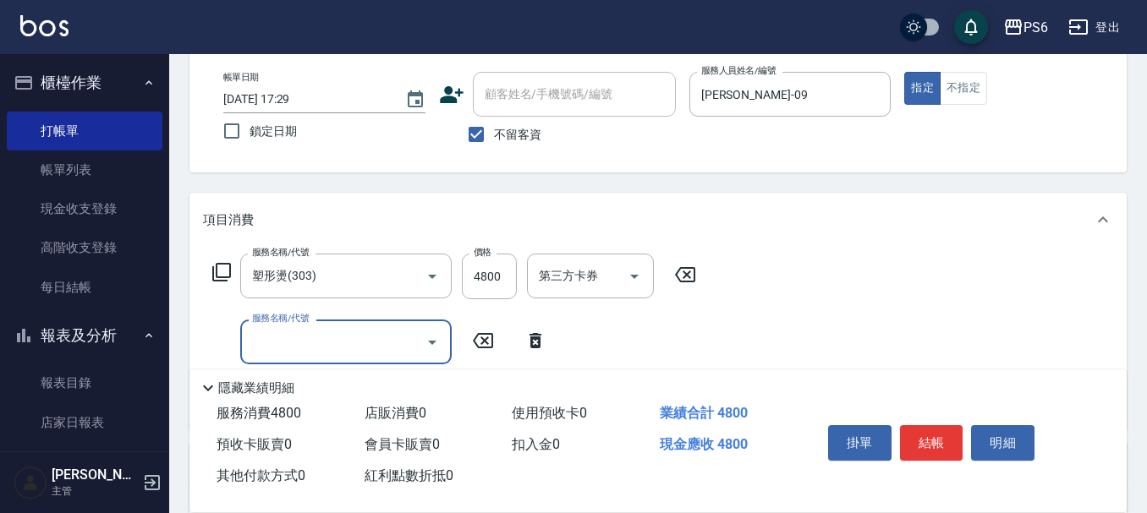
click at [321, 336] on input "服務名稱/代號" at bounding box center [333, 342] width 171 height 30
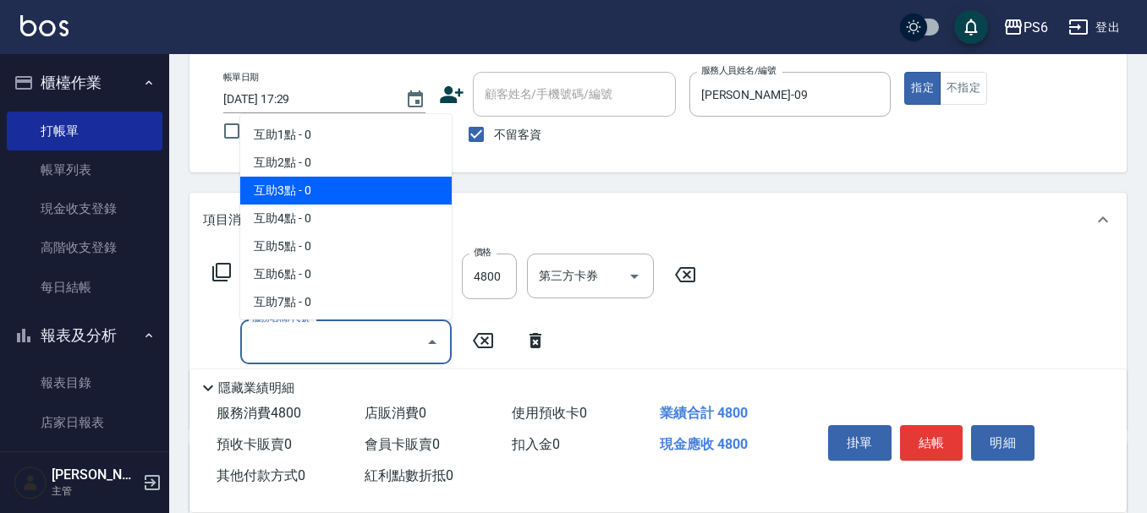
click at [305, 185] on span "互助3點 - 0" at bounding box center [345, 191] width 211 height 28
type input "互助3點(3)"
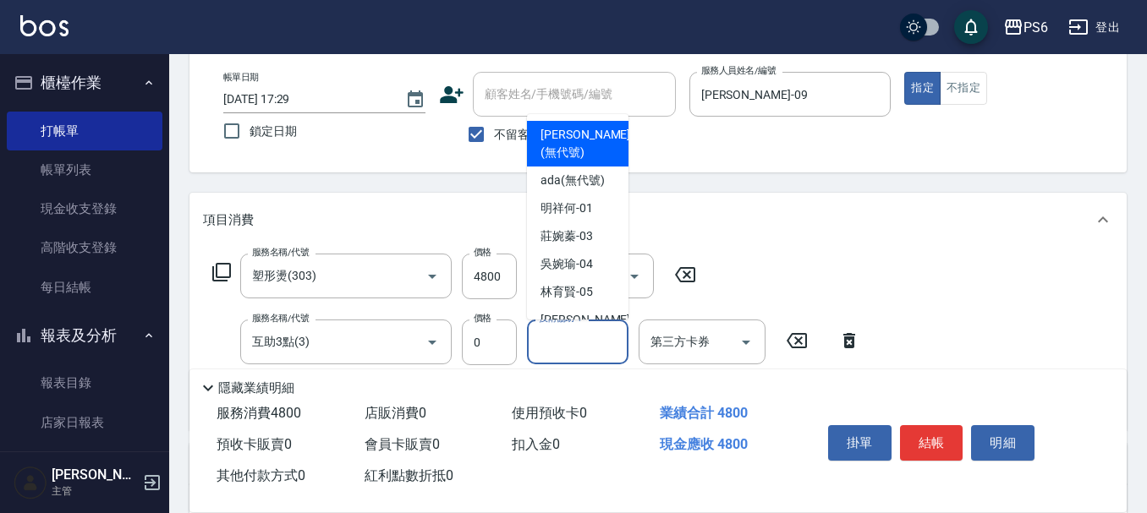
click at [571, 344] on input "技術協助-1" at bounding box center [578, 342] width 86 height 30
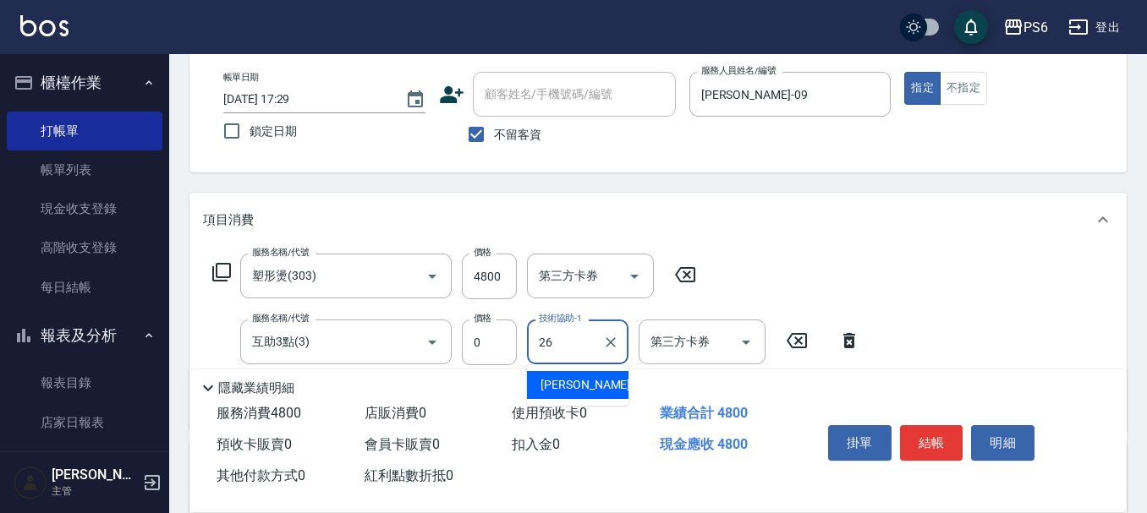
click at [553, 385] on span "[PERSON_NAME] -26" at bounding box center [594, 385] width 107 height 18
type input "[PERSON_NAME]-26"
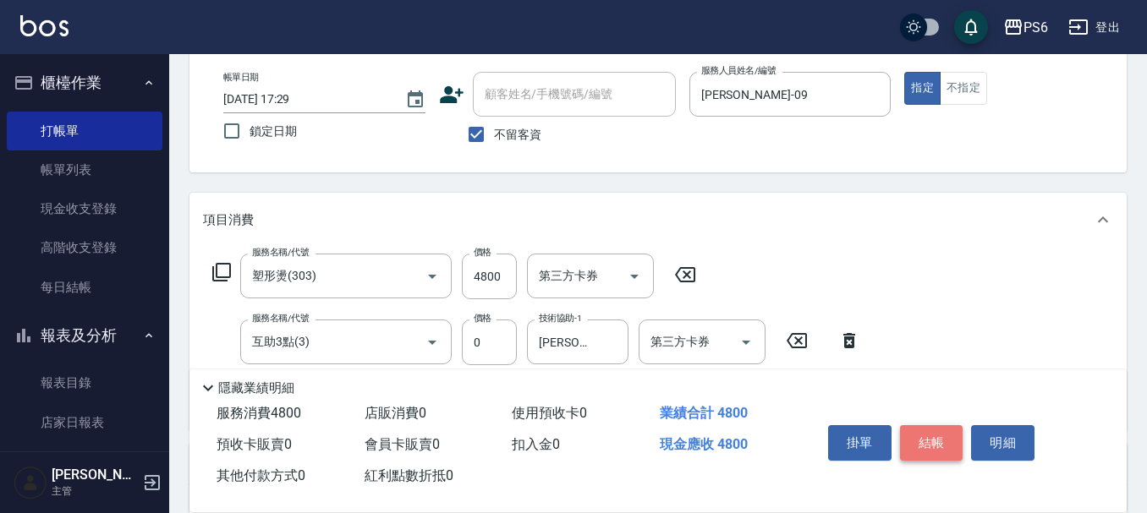
click at [943, 433] on button "結帳" at bounding box center [931, 443] width 63 height 36
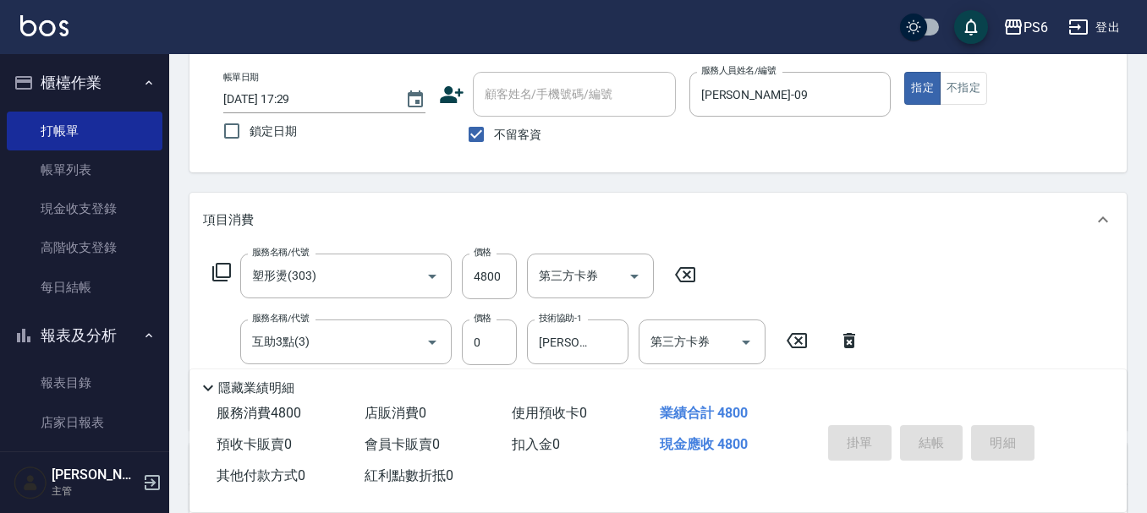
type input "[DATE] 17:30"
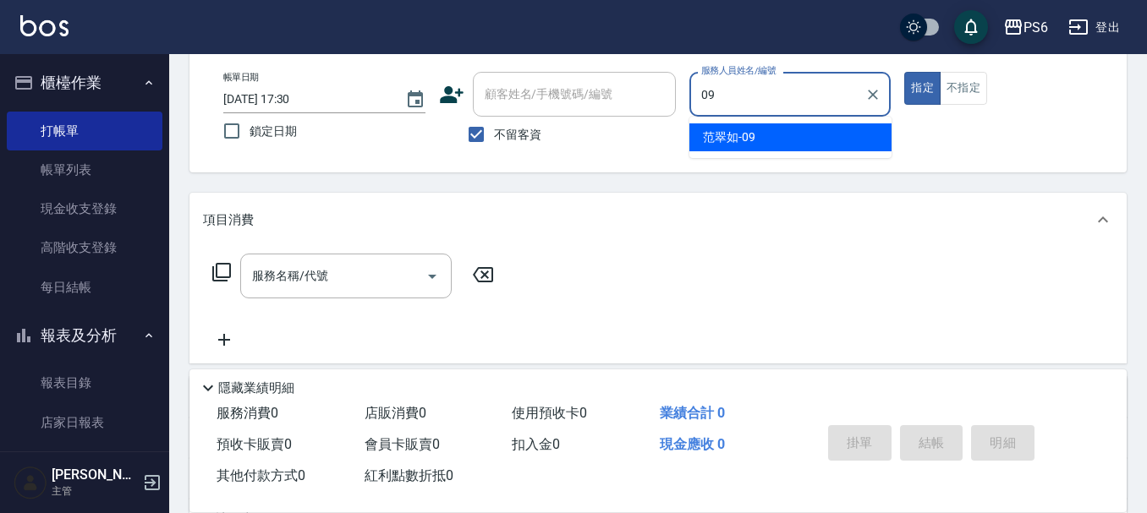
click at [865, 151] on ul "[PERSON_NAME]-09" at bounding box center [790, 137] width 202 height 41
click at [862, 151] on ul "[PERSON_NAME]-09" at bounding box center [790, 137] width 202 height 41
click at [859, 147] on div "[PERSON_NAME]-09" at bounding box center [790, 137] width 202 height 28
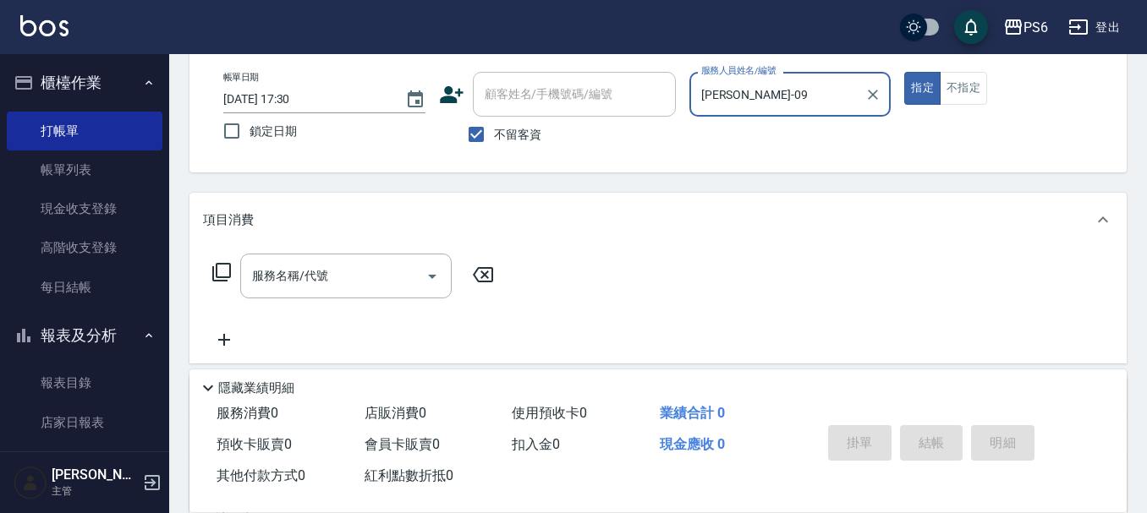
type input "[PERSON_NAME]-09"
click at [224, 274] on icon at bounding box center [221, 272] width 20 height 20
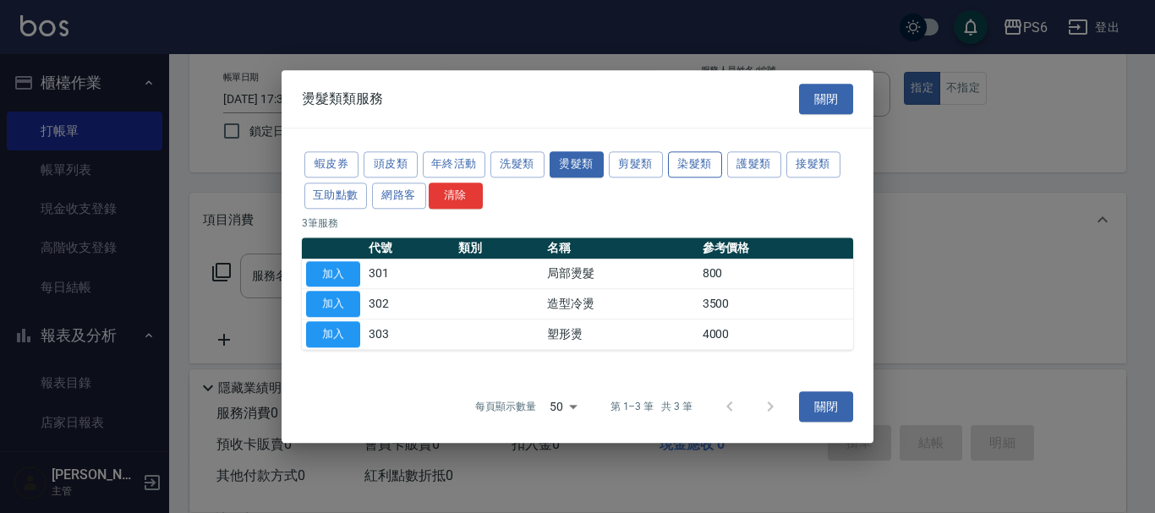
click at [688, 169] on button "染髮類" at bounding box center [695, 164] width 54 height 26
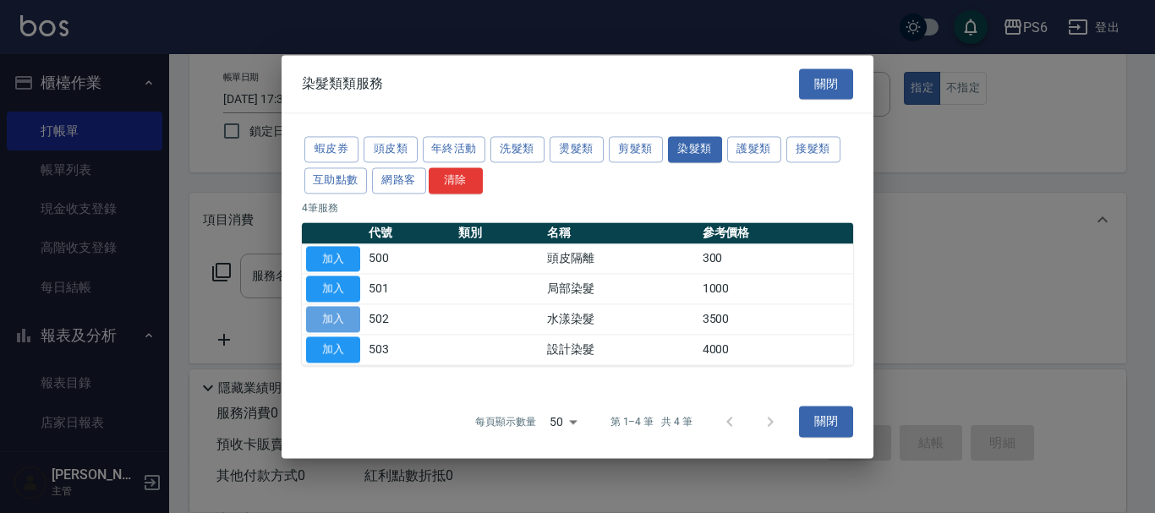
click at [331, 307] on button "加入" at bounding box center [333, 319] width 54 height 26
type input "水漾染髮(502)"
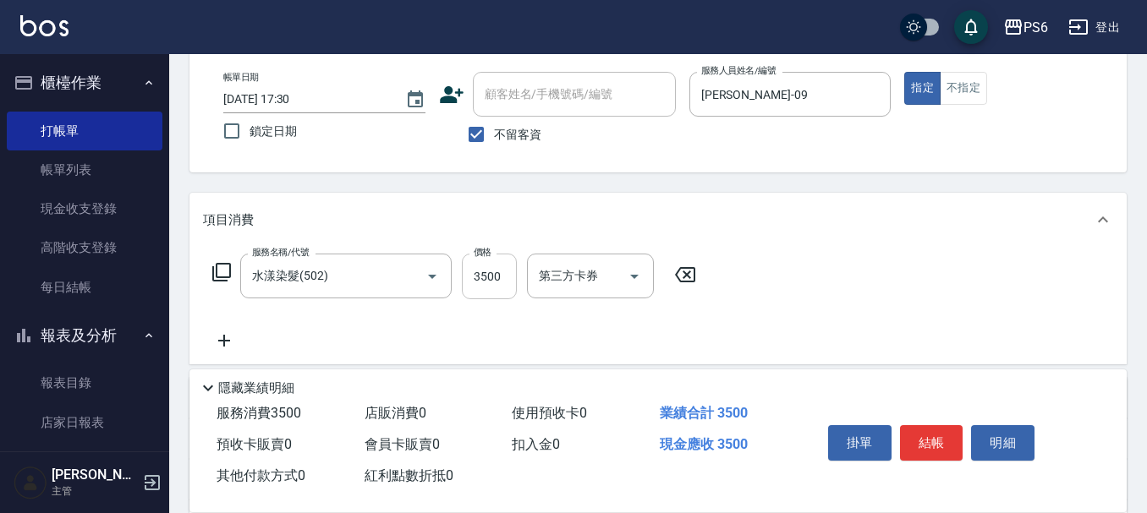
click at [499, 286] on input "3500" at bounding box center [489, 277] width 55 height 46
type input "2050"
click at [941, 431] on button "結帳" at bounding box center [931, 443] width 63 height 36
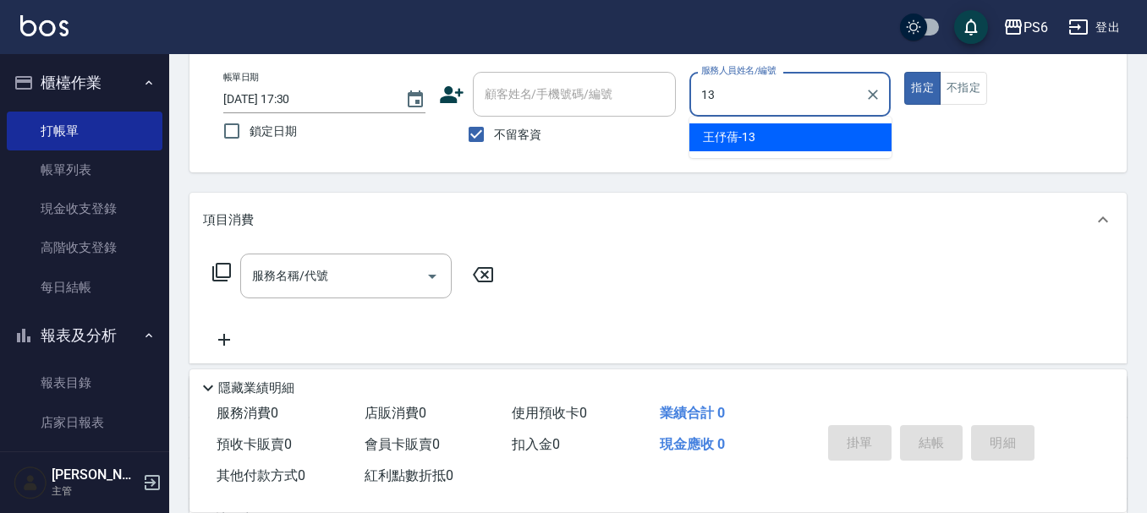
click at [837, 117] on ul "[PERSON_NAME]-13" at bounding box center [790, 137] width 202 height 41
click at [823, 140] on div "[PERSON_NAME]-13" at bounding box center [790, 137] width 202 height 28
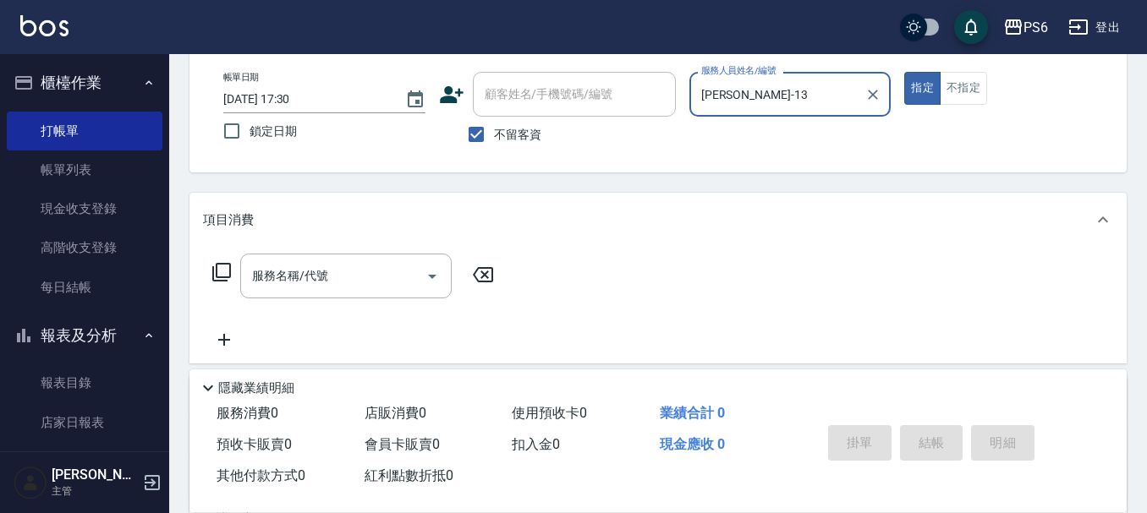
type input "[PERSON_NAME]-13"
click at [221, 279] on icon at bounding box center [221, 272] width 20 height 20
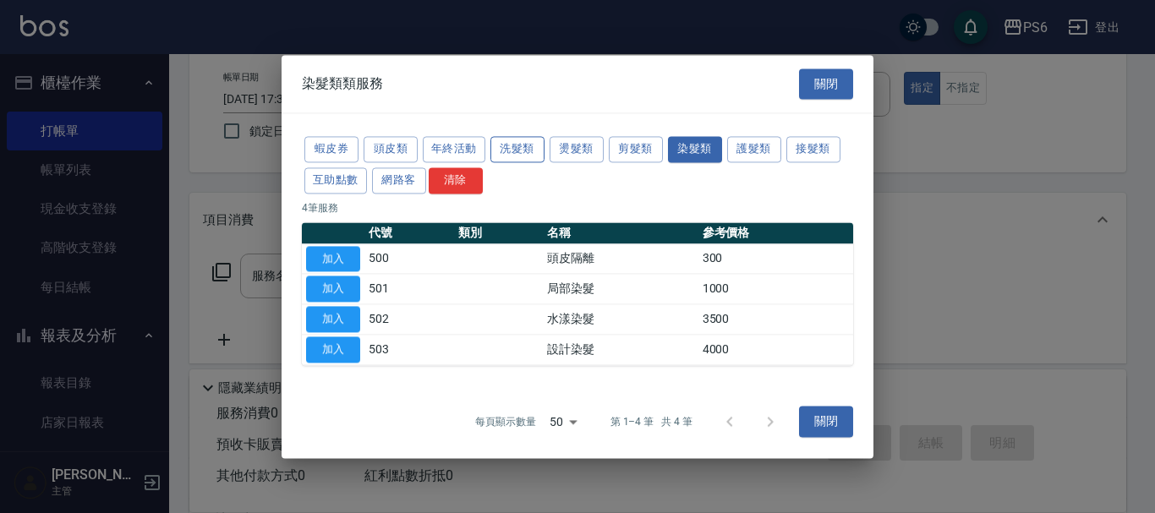
click at [521, 152] on button "洗髮類" at bounding box center [518, 149] width 54 height 26
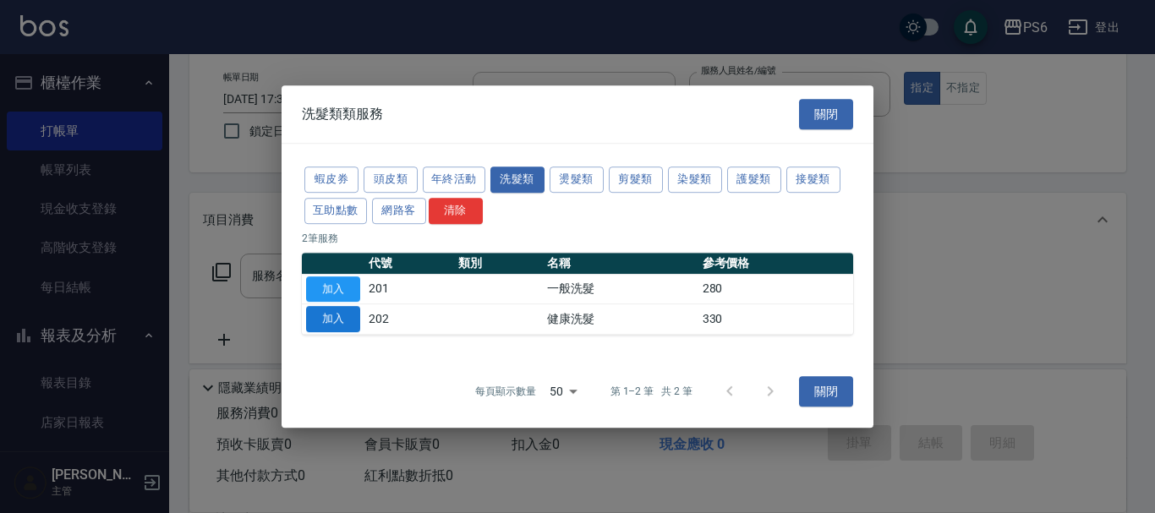
click at [315, 315] on button "加入" at bounding box center [333, 319] width 54 height 26
type input "健康洗髮(202)"
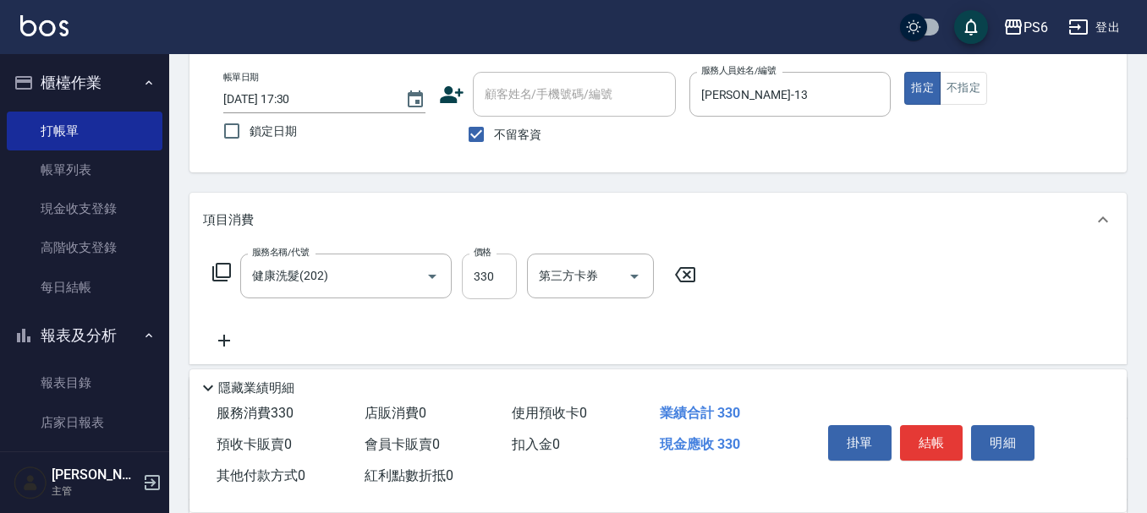
click at [491, 273] on input "330" at bounding box center [489, 277] width 55 height 46
type input "300"
drag, startPoint x: 947, startPoint y: 425, endPoint x: 931, endPoint y: 420, distance: 16.0
click at [940, 425] on button "結帳" at bounding box center [931, 443] width 63 height 36
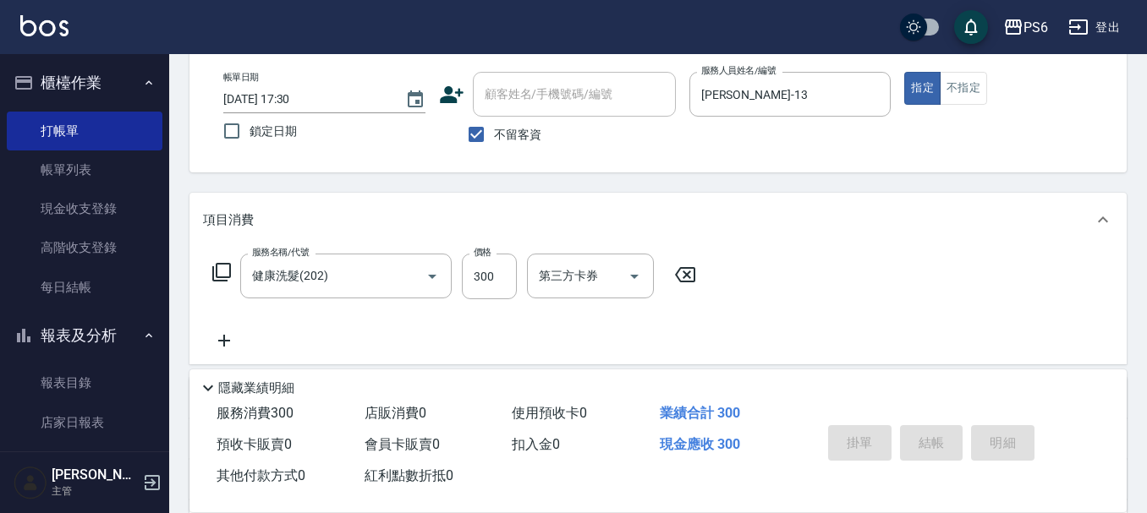
type input "[DATE] 17:31"
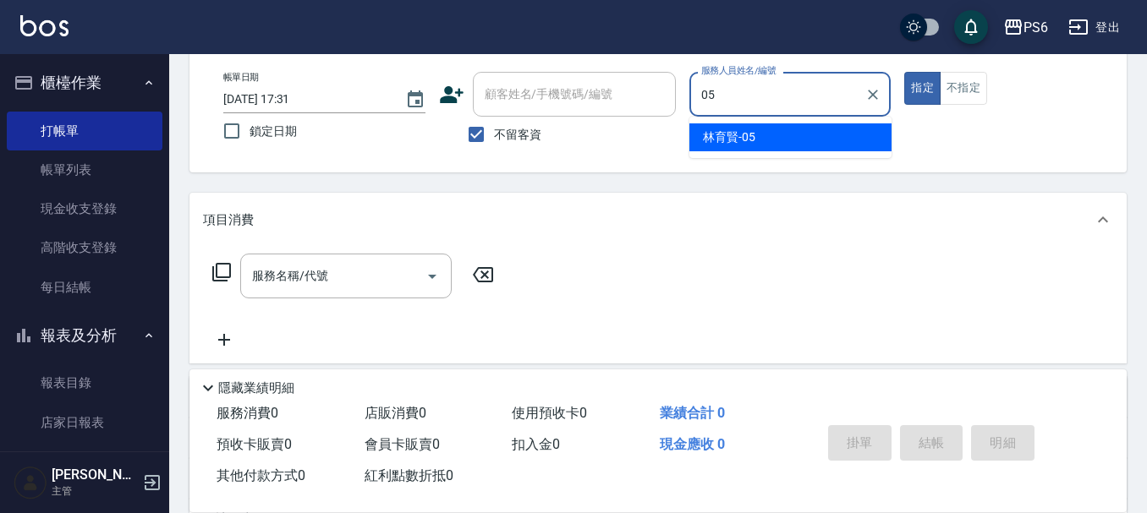
click at [763, 135] on div "[PERSON_NAME]-05" at bounding box center [790, 137] width 202 height 28
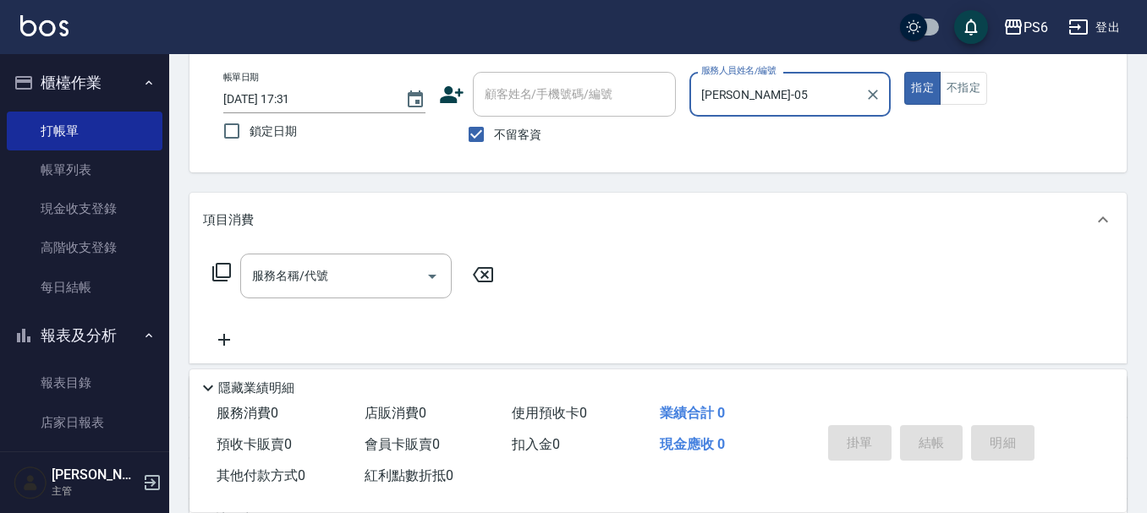
type input "[PERSON_NAME]-05"
click at [215, 274] on icon at bounding box center [221, 272] width 20 height 20
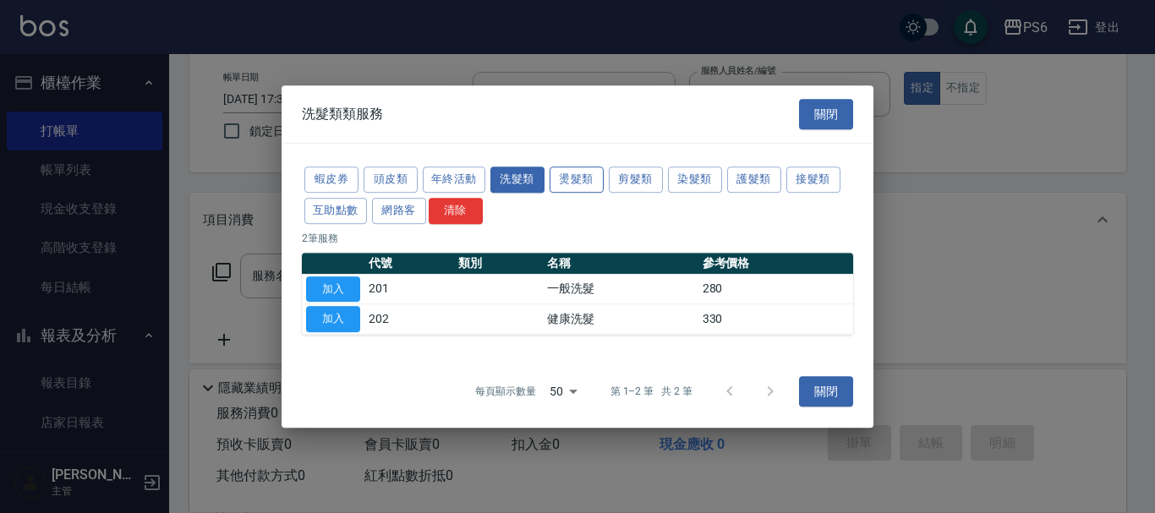
click at [594, 179] on button "燙髮類" at bounding box center [577, 180] width 54 height 26
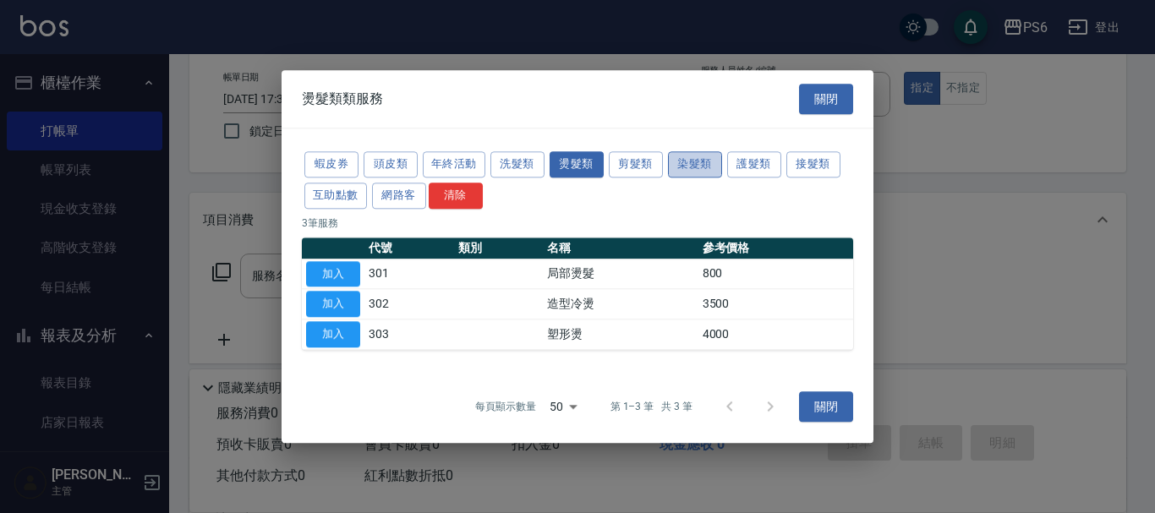
click at [709, 170] on button "染髮類" at bounding box center [695, 164] width 54 height 26
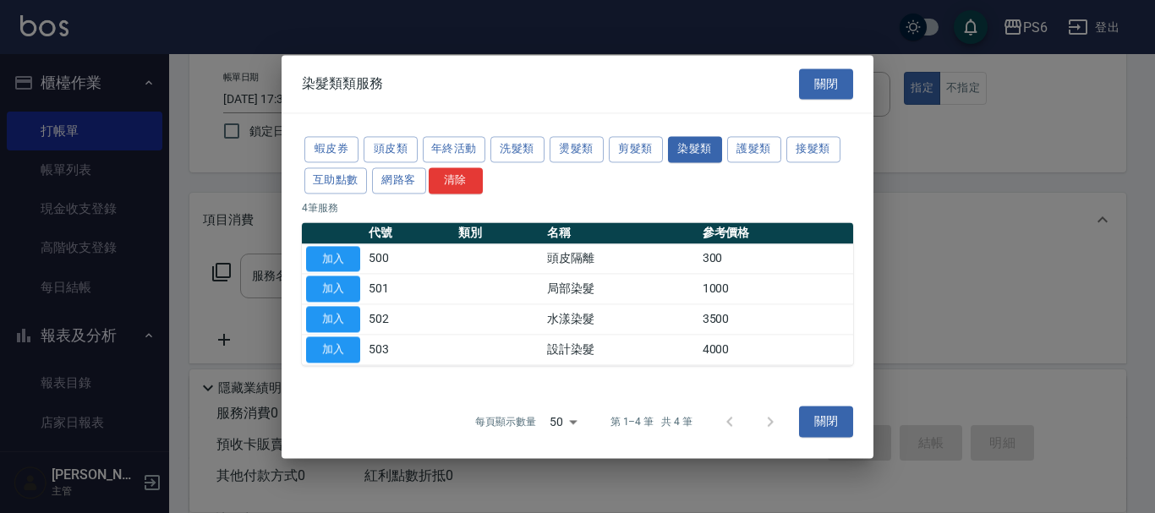
click at [337, 341] on button "加入" at bounding box center [333, 350] width 54 height 26
type input "設計染髮(503)"
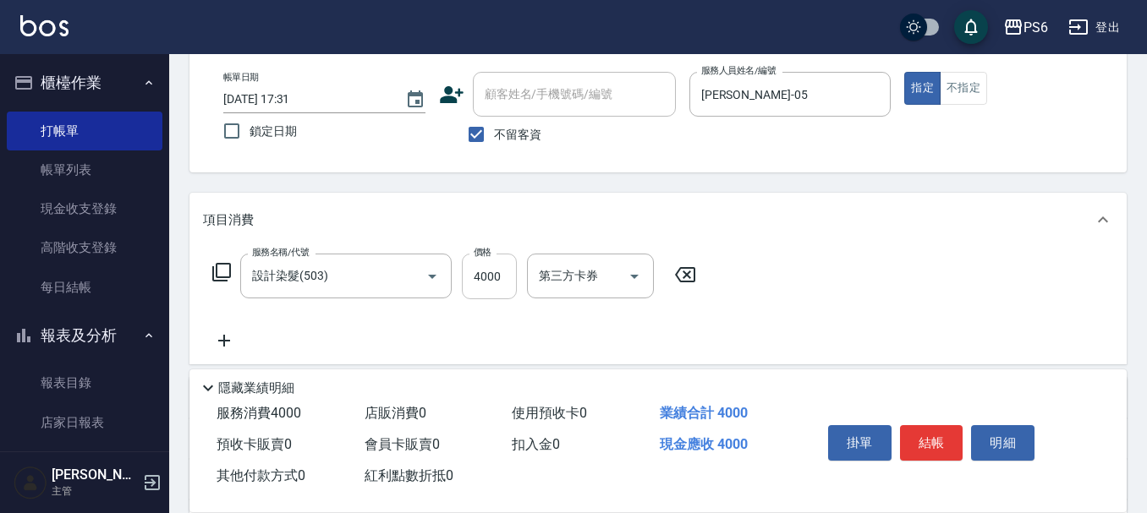
click at [493, 272] on input "4000" at bounding box center [489, 277] width 55 height 46
type input "4100"
click at [937, 427] on button "結帳" at bounding box center [931, 443] width 63 height 36
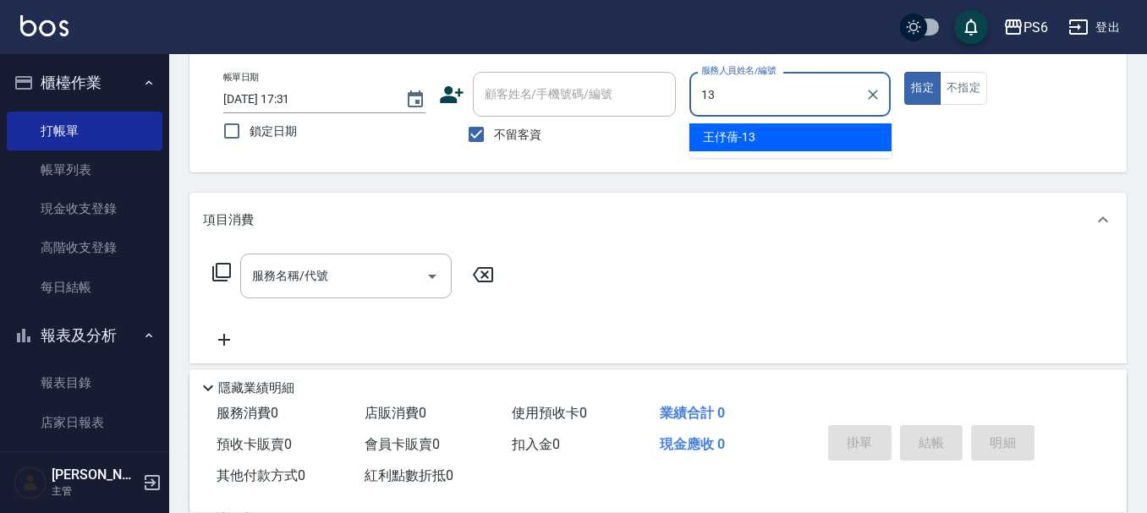
click at [793, 148] on div "[PERSON_NAME]-13" at bounding box center [790, 137] width 202 height 28
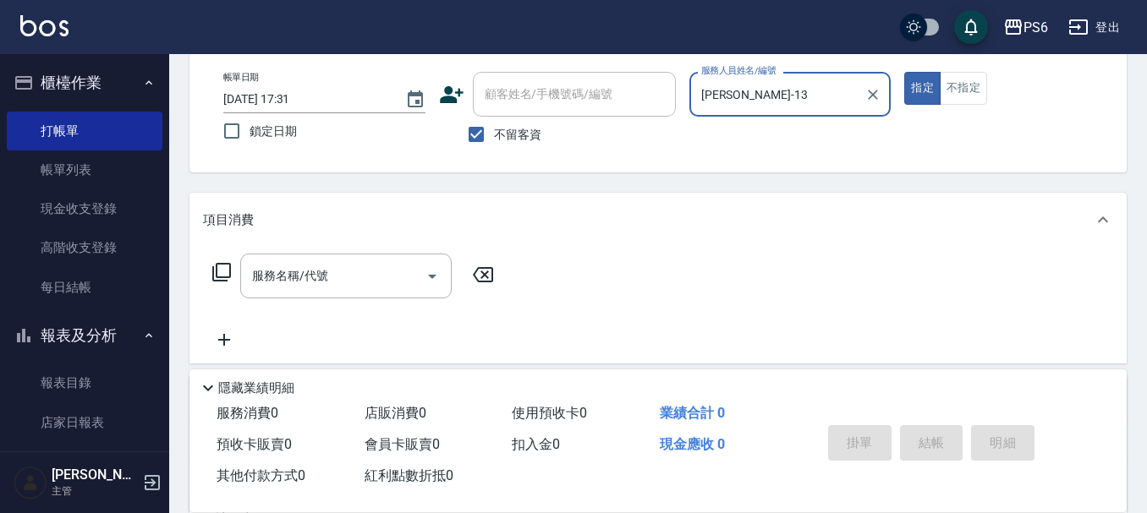
type input "[PERSON_NAME]-13"
click at [228, 273] on icon at bounding box center [221, 272] width 20 height 20
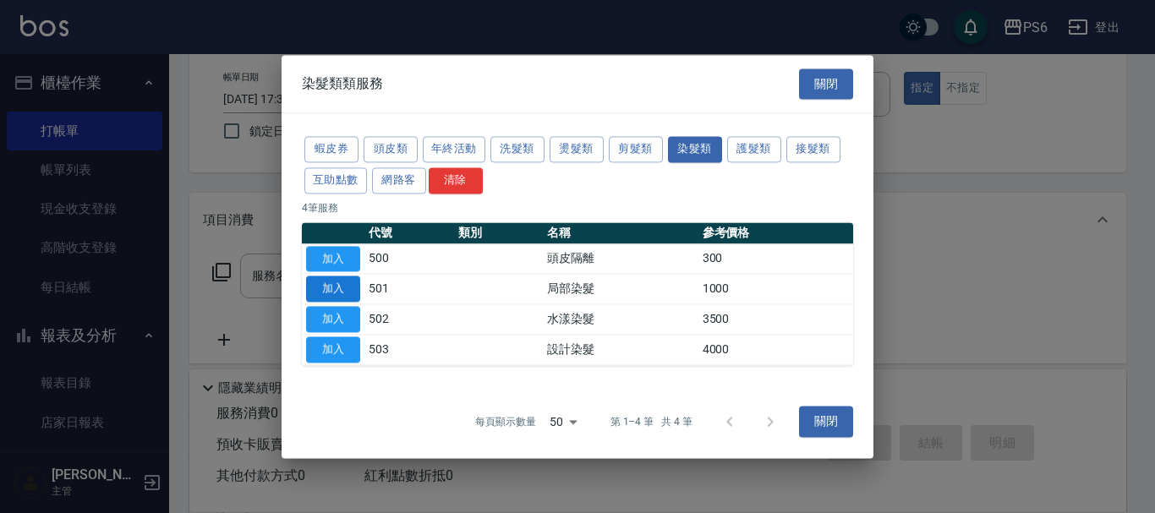
click at [340, 287] on button "加入" at bounding box center [333, 290] width 54 height 26
type input "局部染髮(501)"
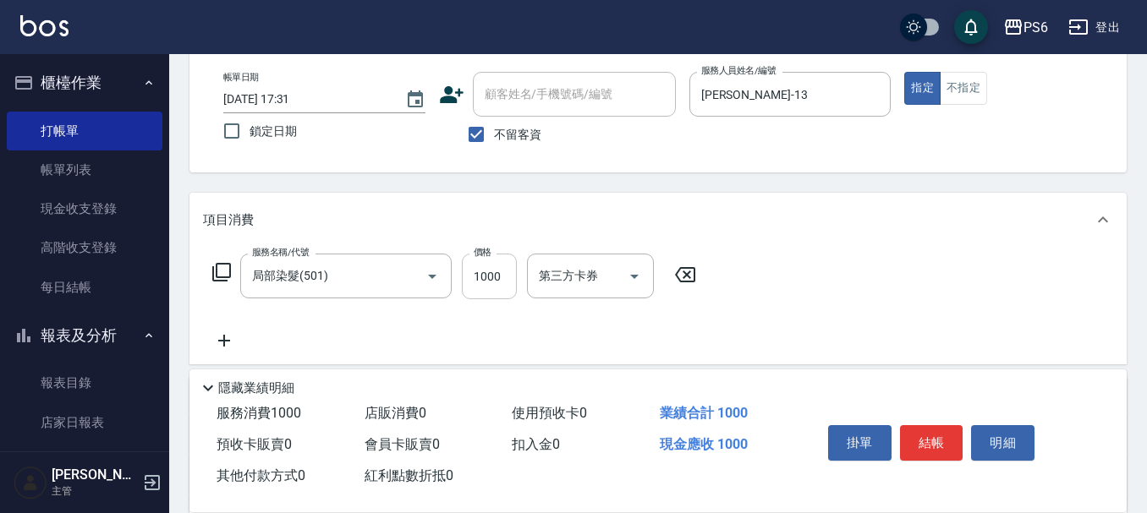
click at [491, 286] on input "1000" at bounding box center [489, 277] width 55 height 46
type input "1300"
click at [208, 341] on icon at bounding box center [224, 341] width 42 height 20
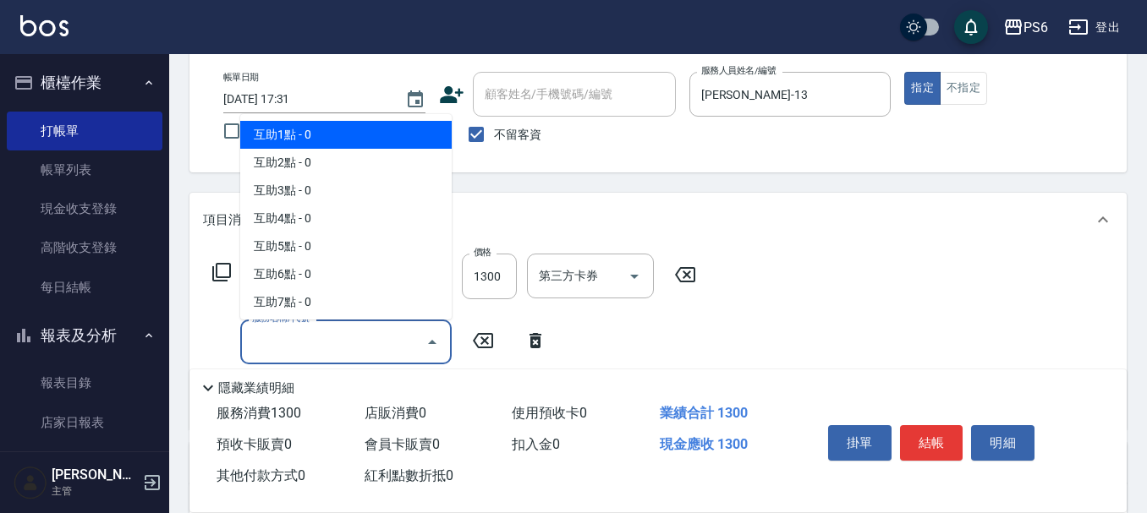
click at [289, 336] on input "服務名稱/代號" at bounding box center [333, 342] width 171 height 30
click at [316, 129] on span "互助1點 - 0" at bounding box center [345, 135] width 211 height 28
type input "互助1點(1)"
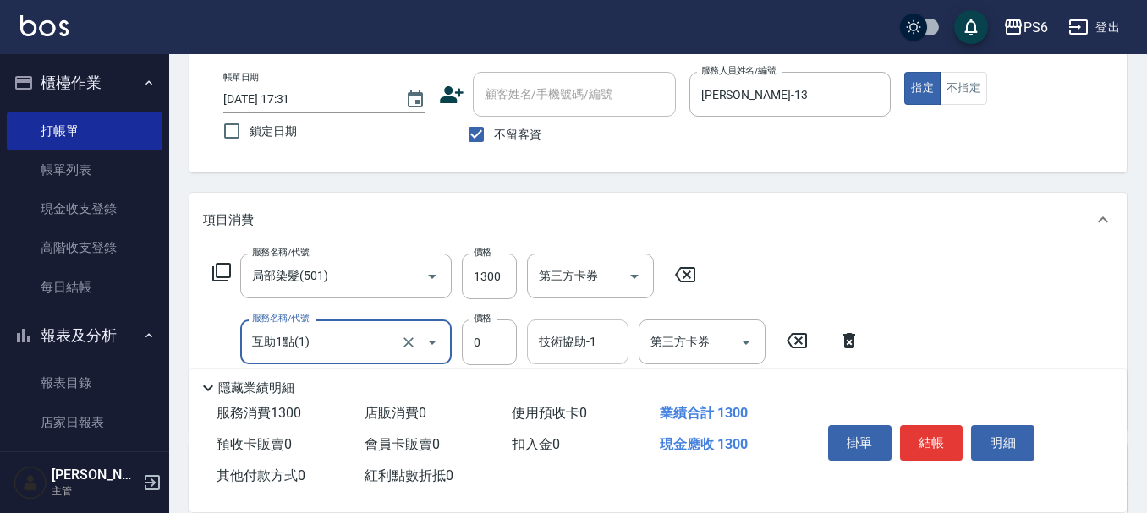
click at [606, 354] on input "技術協助-1" at bounding box center [578, 342] width 86 height 30
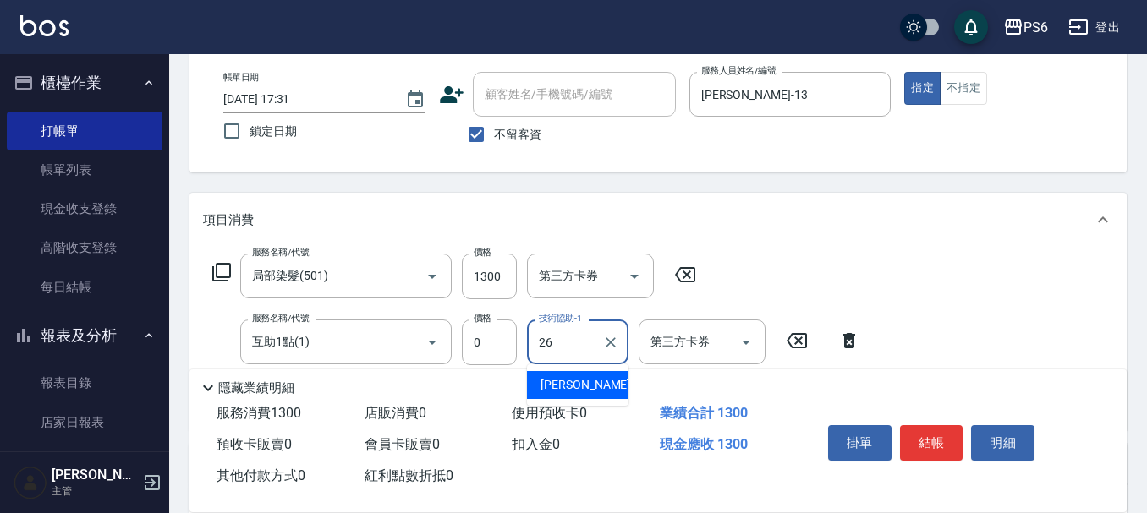
click at [582, 387] on span "[PERSON_NAME] -26" at bounding box center [594, 385] width 107 height 18
type input "[PERSON_NAME]-26"
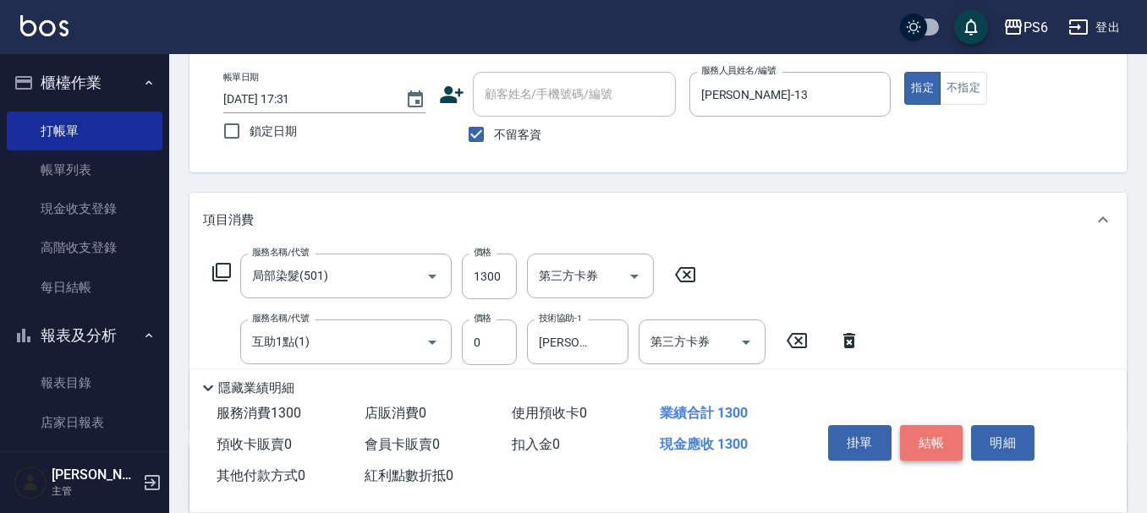
click at [941, 432] on button "結帳" at bounding box center [931, 443] width 63 height 36
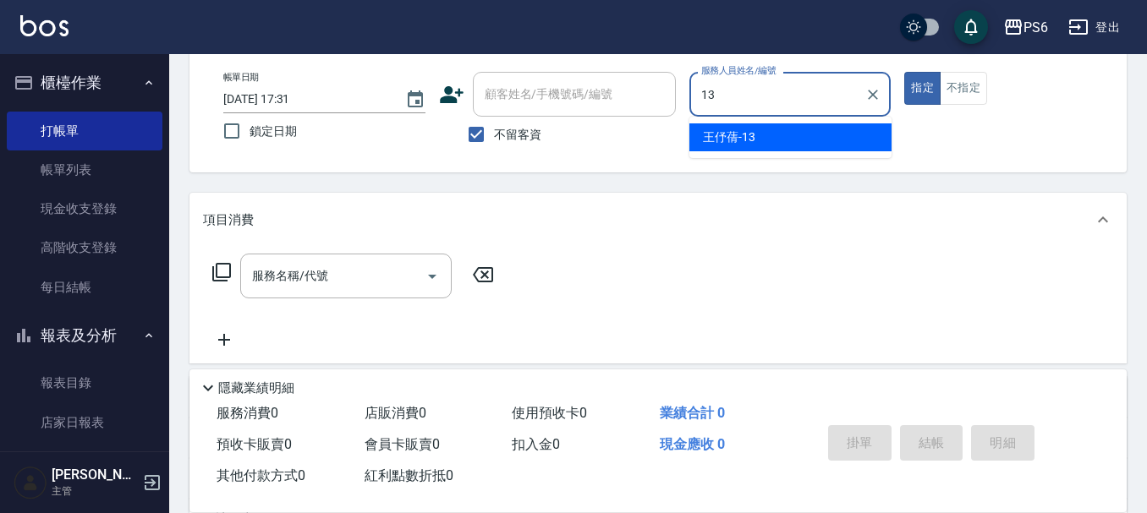
click at [763, 142] on div "[PERSON_NAME]-13" at bounding box center [790, 137] width 202 height 28
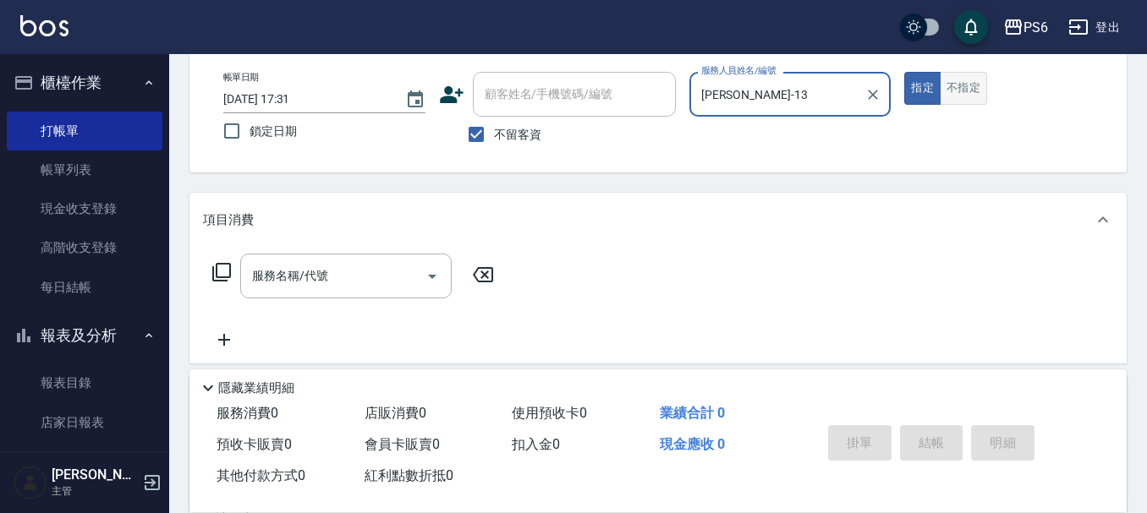
type input "[PERSON_NAME]-13"
click at [981, 97] on button "不指定" at bounding box center [963, 88] width 47 height 33
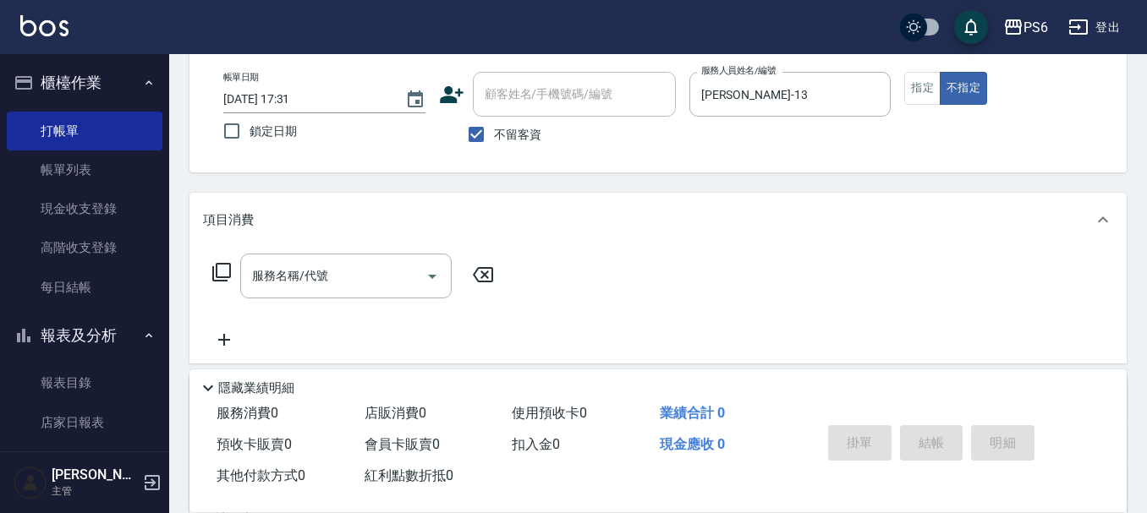
click at [228, 278] on icon at bounding box center [221, 272] width 19 height 19
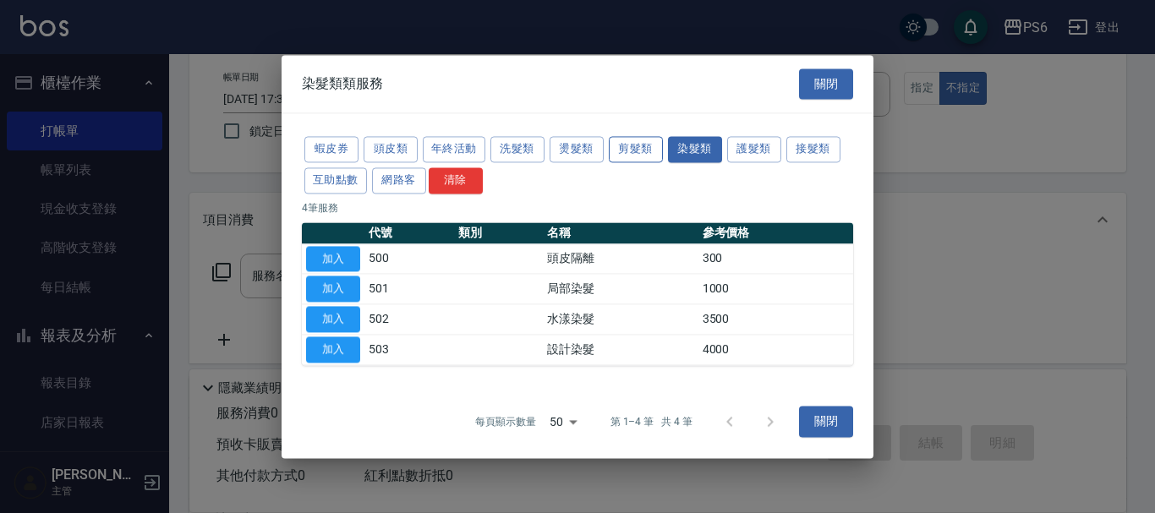
click at [635, 156] on button "剪髮類" at bounding box center [636, 149] width 54 height 26
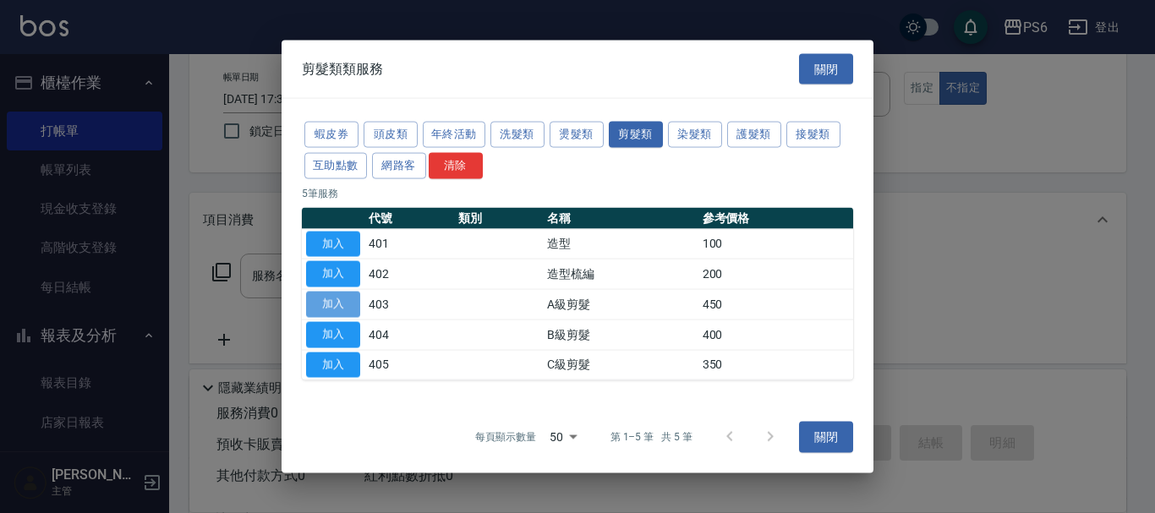
click at [337, 304] on button "加入" at bounding box center [333, 305] width 54 height 26
type input "A級剪髮(403)"
